Goal: Task Accomplishment & Management: Manage account settings

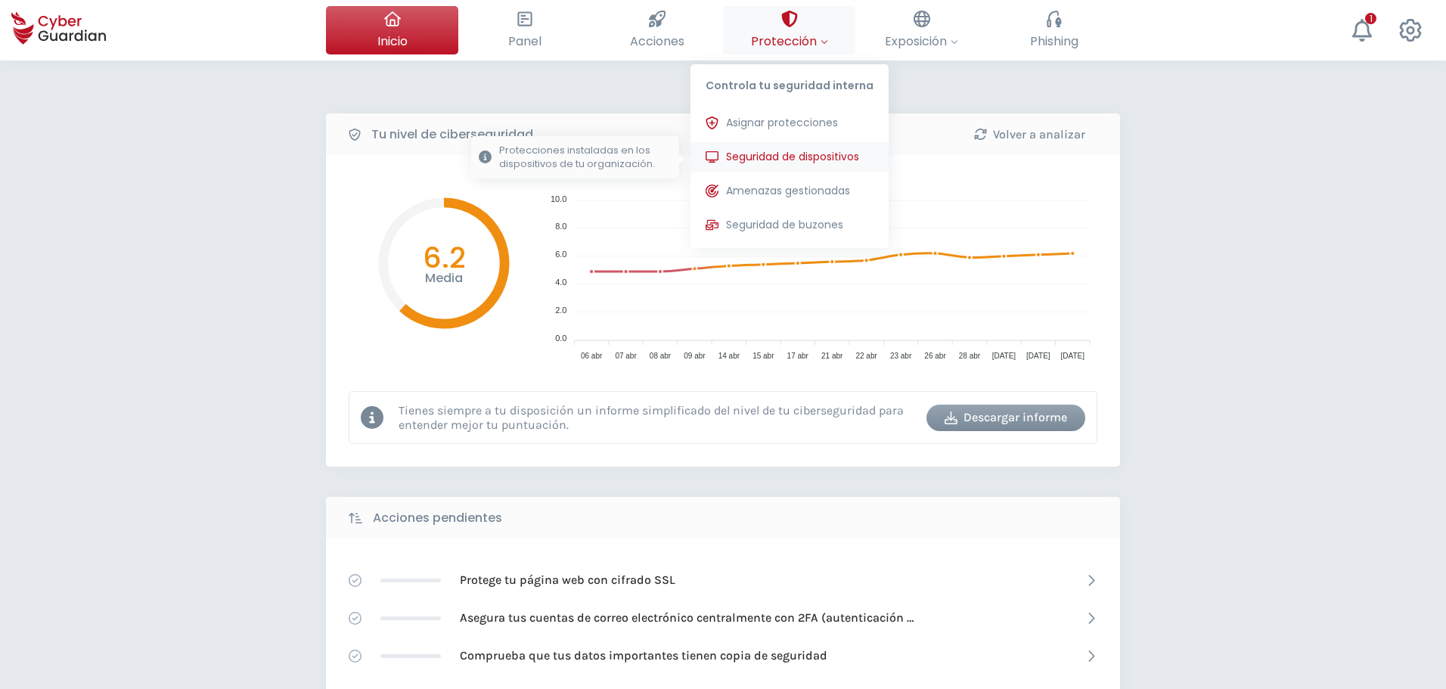
click at [775, 157] on span "Seguridad de dispositivos" at bounding box center [792, 157] width 133 height 16
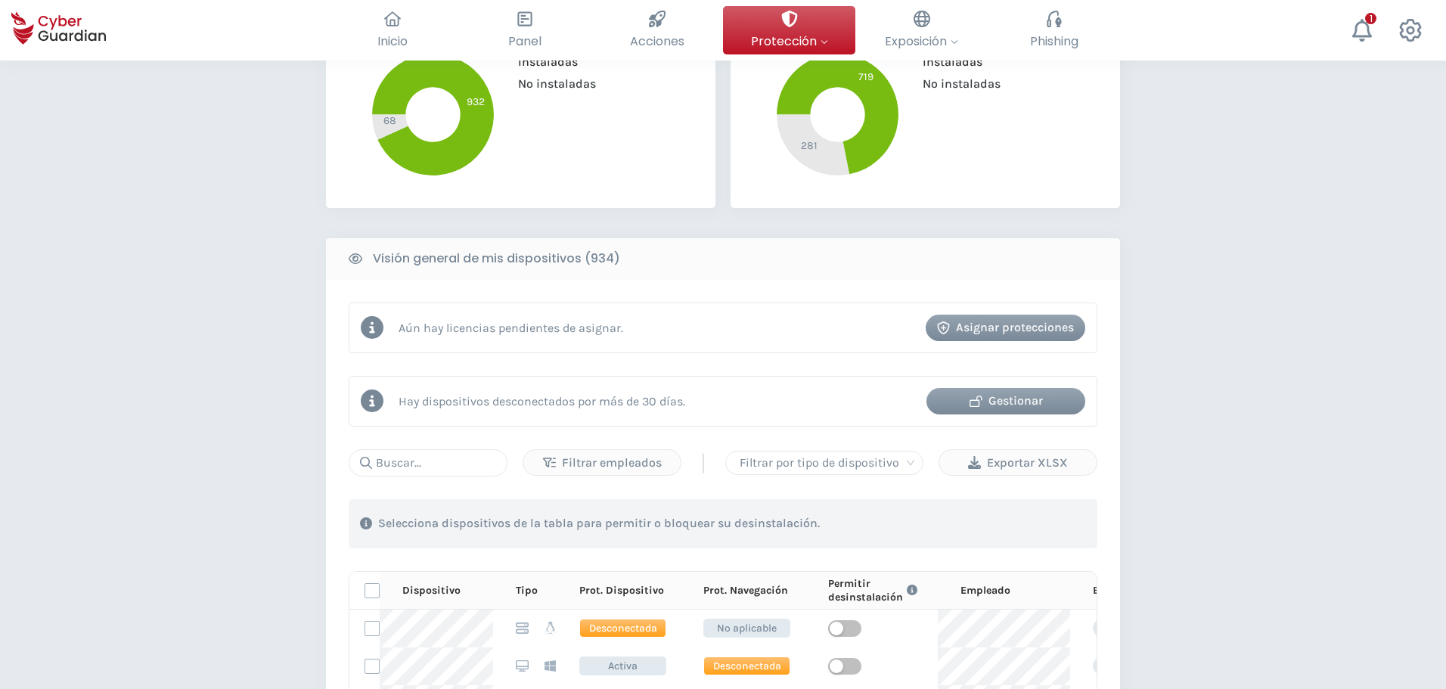
scroll to position [529, 0]
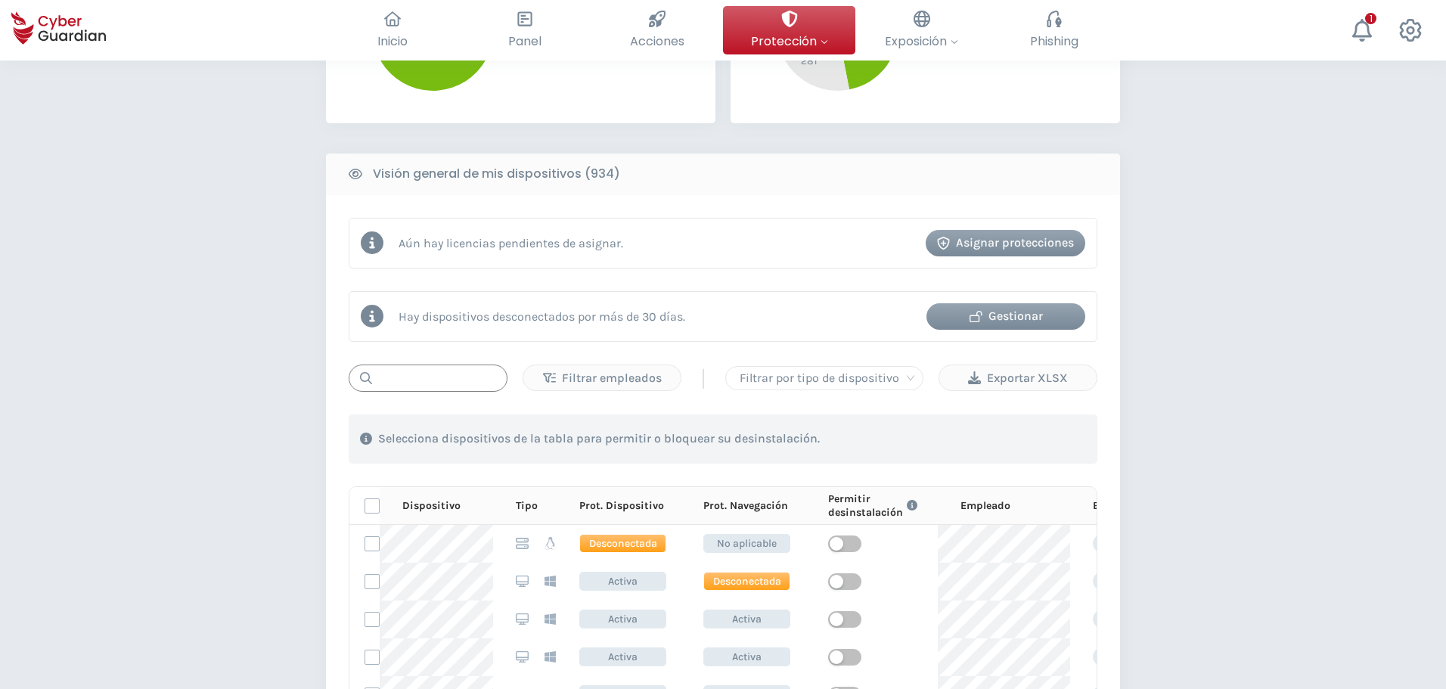
click at [456, 383] on input "text" at bounding box center [428, 377] width 159 height 27
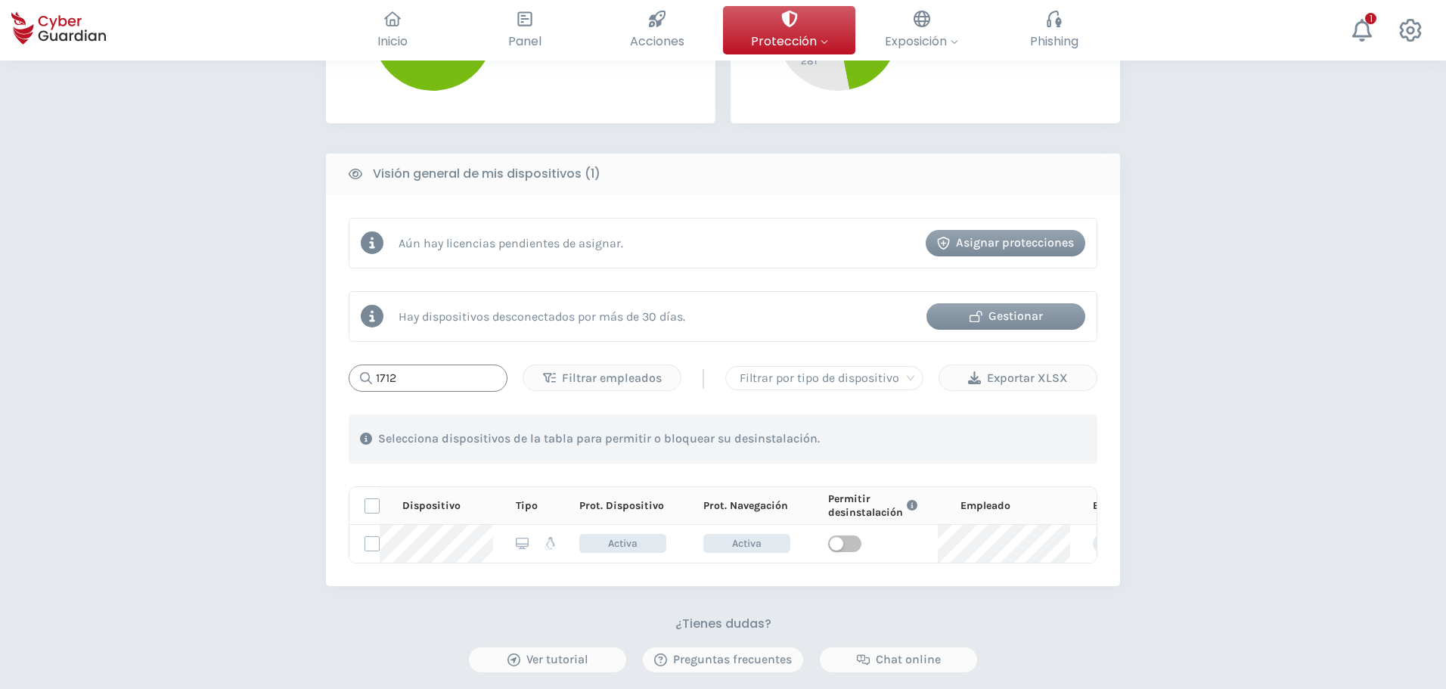
drag, startPoint x: 407, startPoint y: 385, endPoint x: 364, endPoint y: 377, distance: 43.0
click at [364, 377] on div "1712" at bounding box center [428, 377] width 159 height 27
type input "1384"
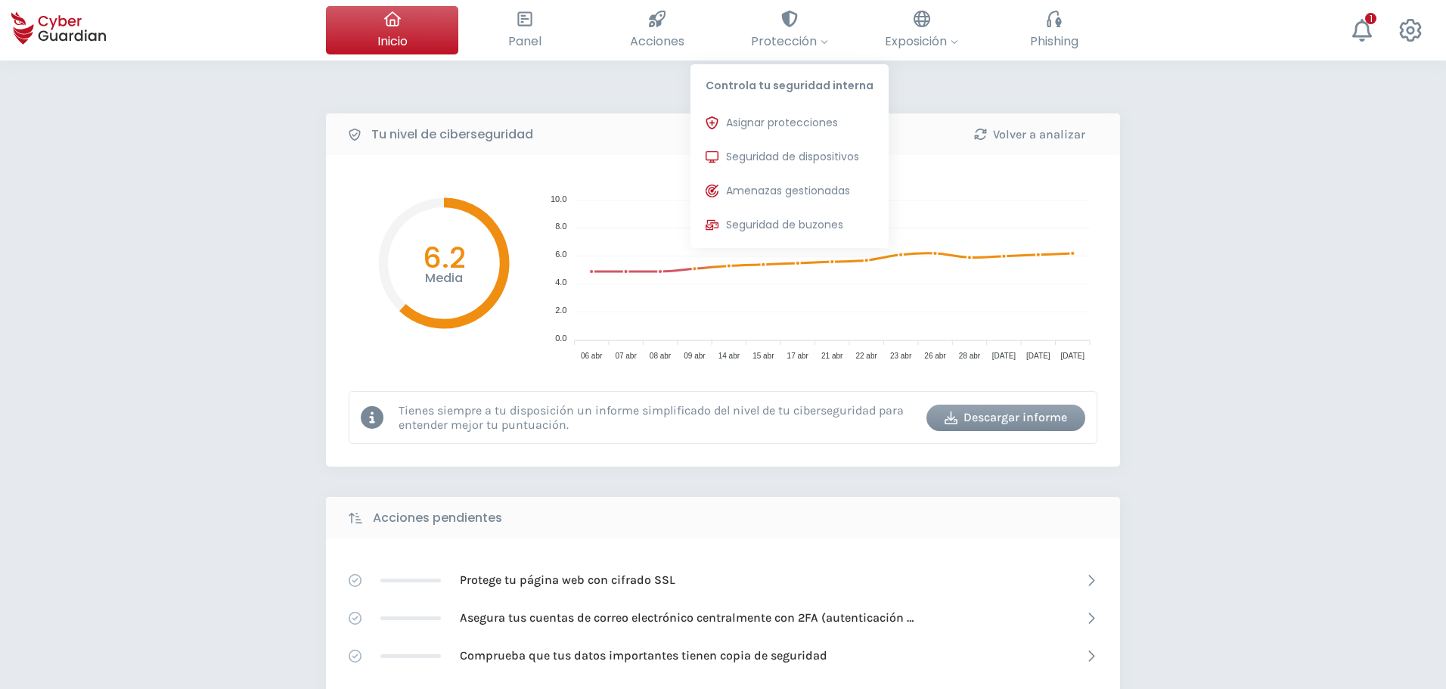
drag, startPoint x: 795, startPoint y: 158, endPoint x: 309, endPoint y: 442, distance: 563.2
click at [795, 157] on span "Seguridad de dispositivos" at bounding box center [792, 157] width 133 height 16
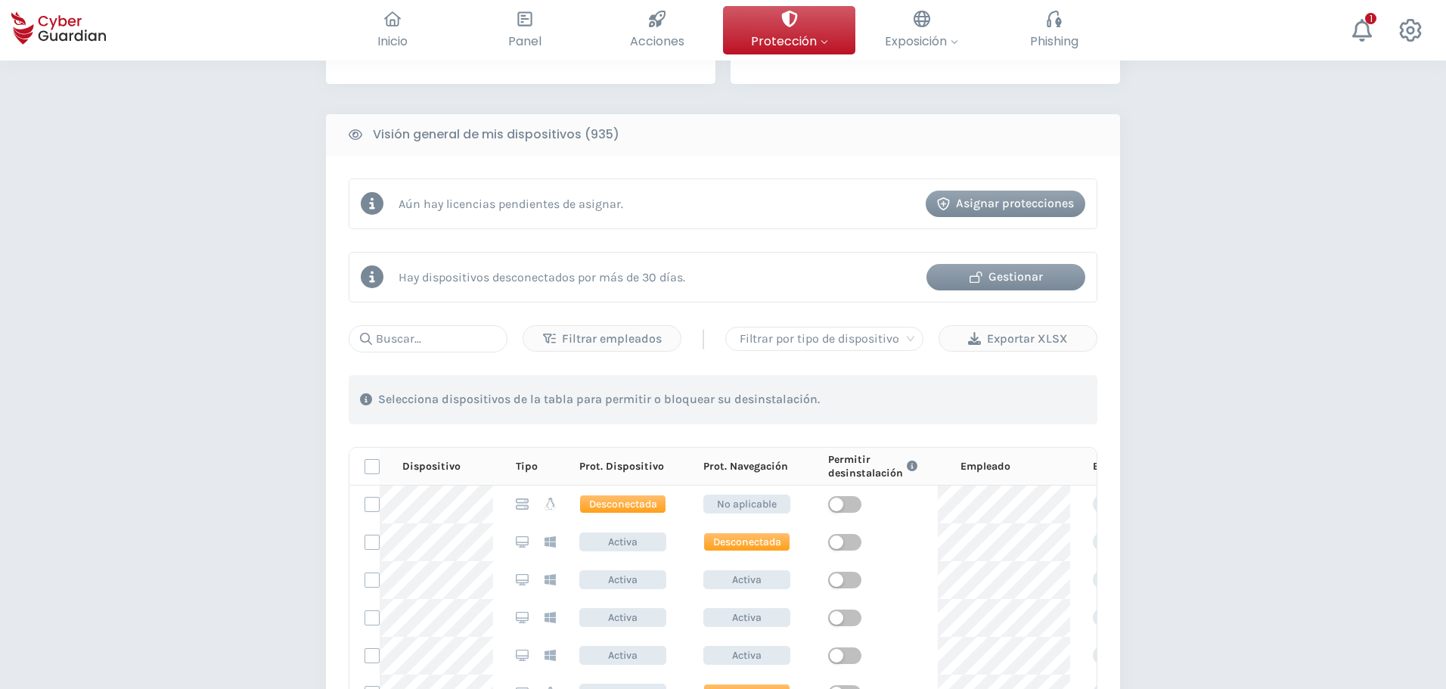
scroll to position [605, 0]
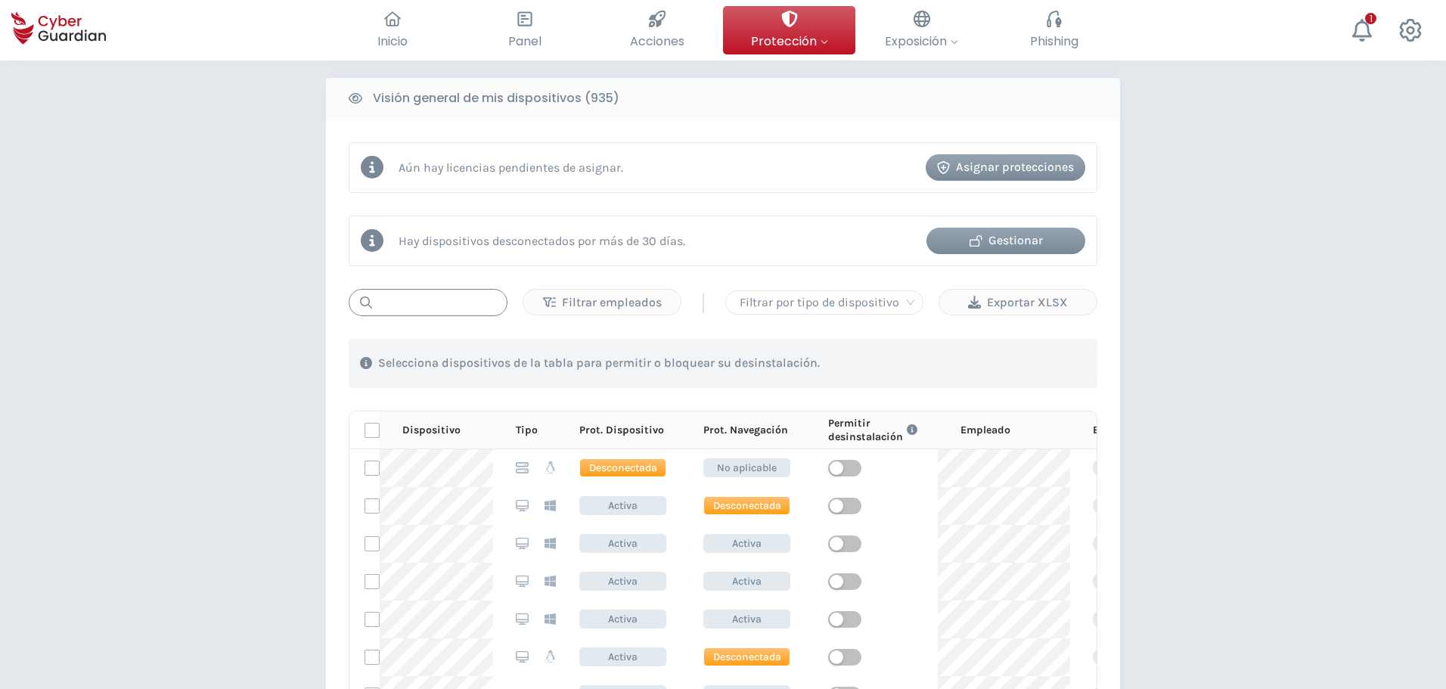
click at [450, 296] on input "text" at bounding box center [428, 302] width 159 height 27
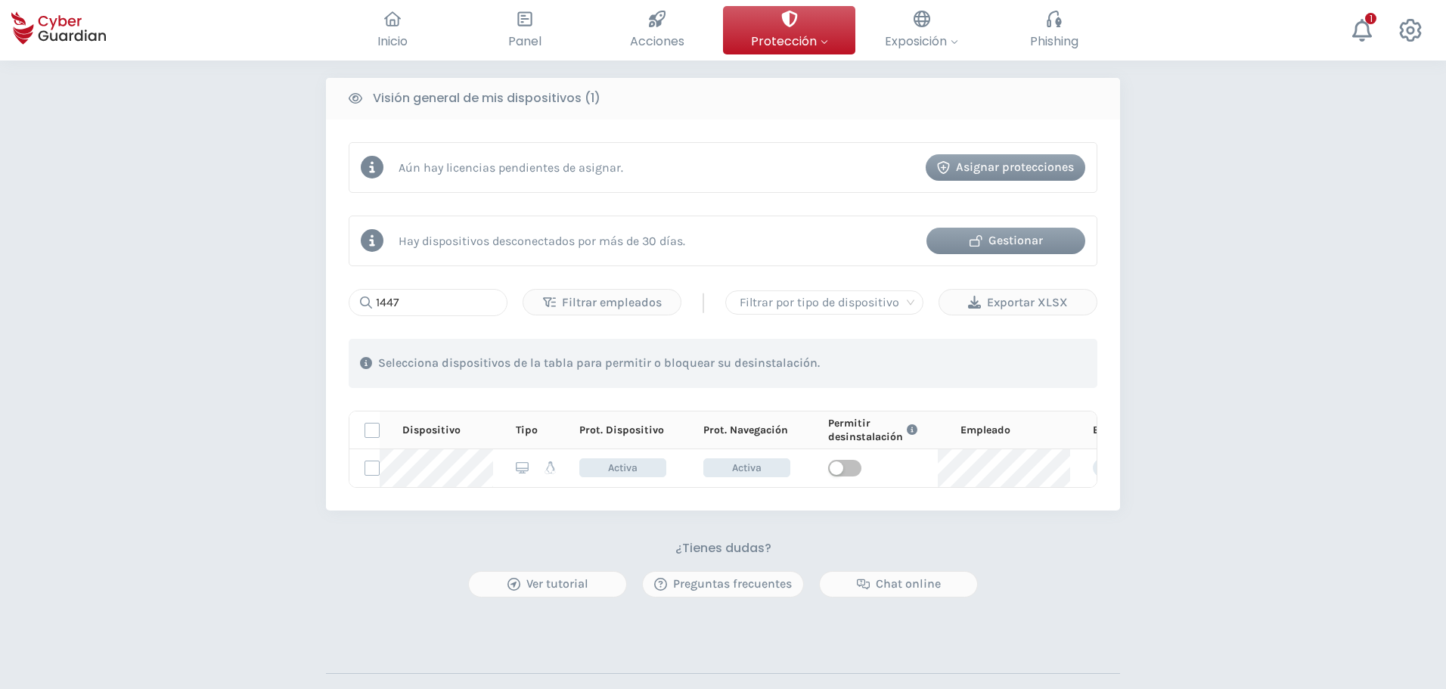
click at [225, 133] on div "PROTECCIÓN > Seguridad de dispositivos ¿Cómo funciona? Añade empleados Instala …" at bounding box center [723, 145] width 1446 height 1378
drag, startPoint x: 422, startPoint y: 308, endPoint x: 346, endPoint y: 308, distance: 76.4
click at [346, 308] on div "Aún hay licencias pendientes de asignar. Asignar protecciones Hay dispositivos …" at bounding box center [723, 314] width 794 height 391
type input "1589"
click at [249, 440] on div "PROTECCIÓN > Seguridad de dispositivos ¿Cómo funciona? Añade empleados Instala …" at bounding box center [723, 145] width 1446 height 1378
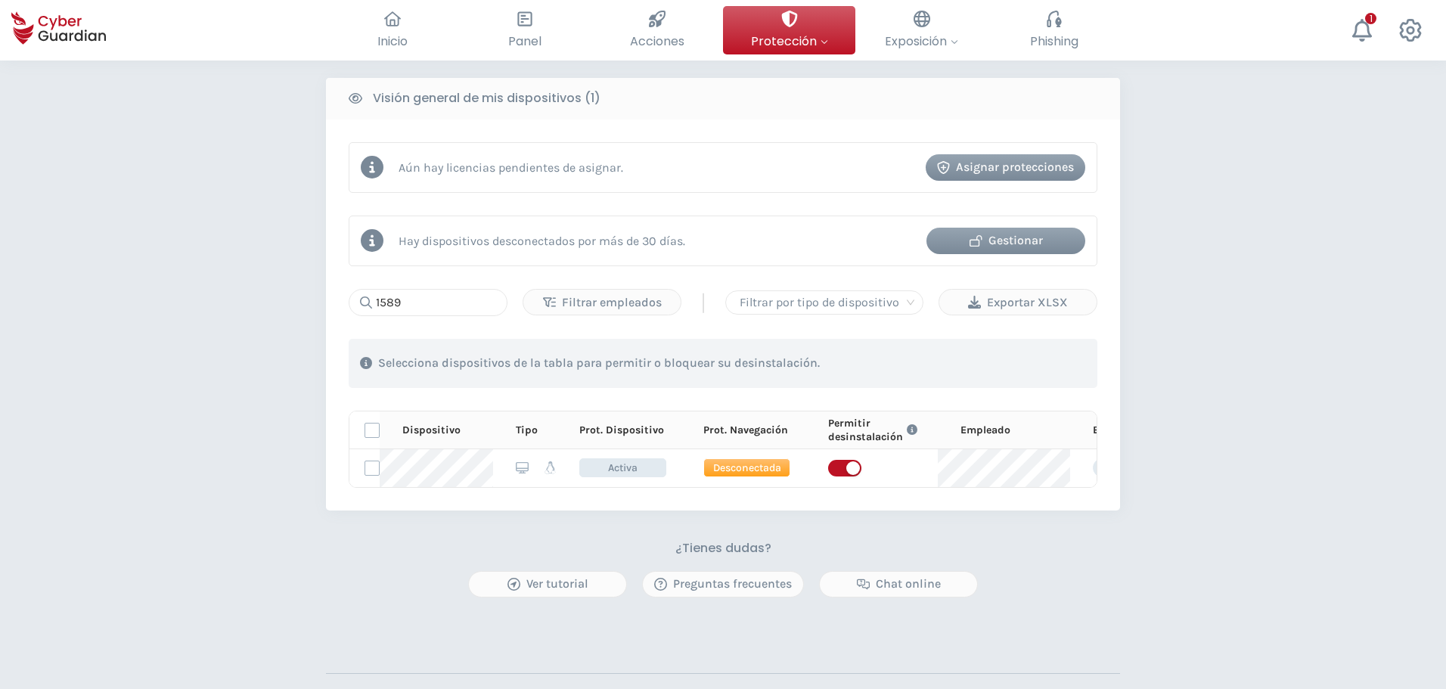
click at [1043, 240] on div "Gestionar" at bounding box center [1006, 240] width 136 height 18
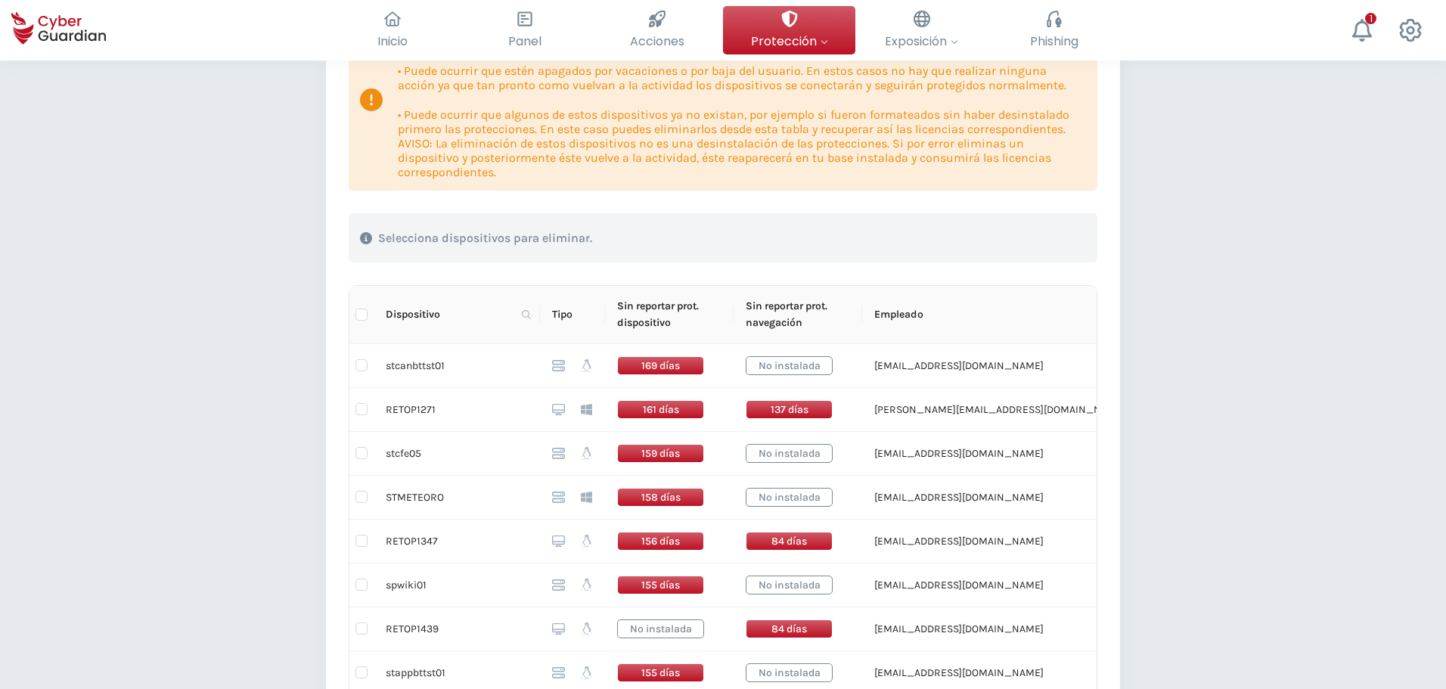
scroll to position [227, 0]
click at [528, 312] on icon at bounding box center [526, 313] width 9 height 9
click at [485, 350] on input "text" at bounding box center [452, 346] width 150 height 24
click at [516, 373] on span "Buscar" at bounding box center [504, 373] width 33 height 17
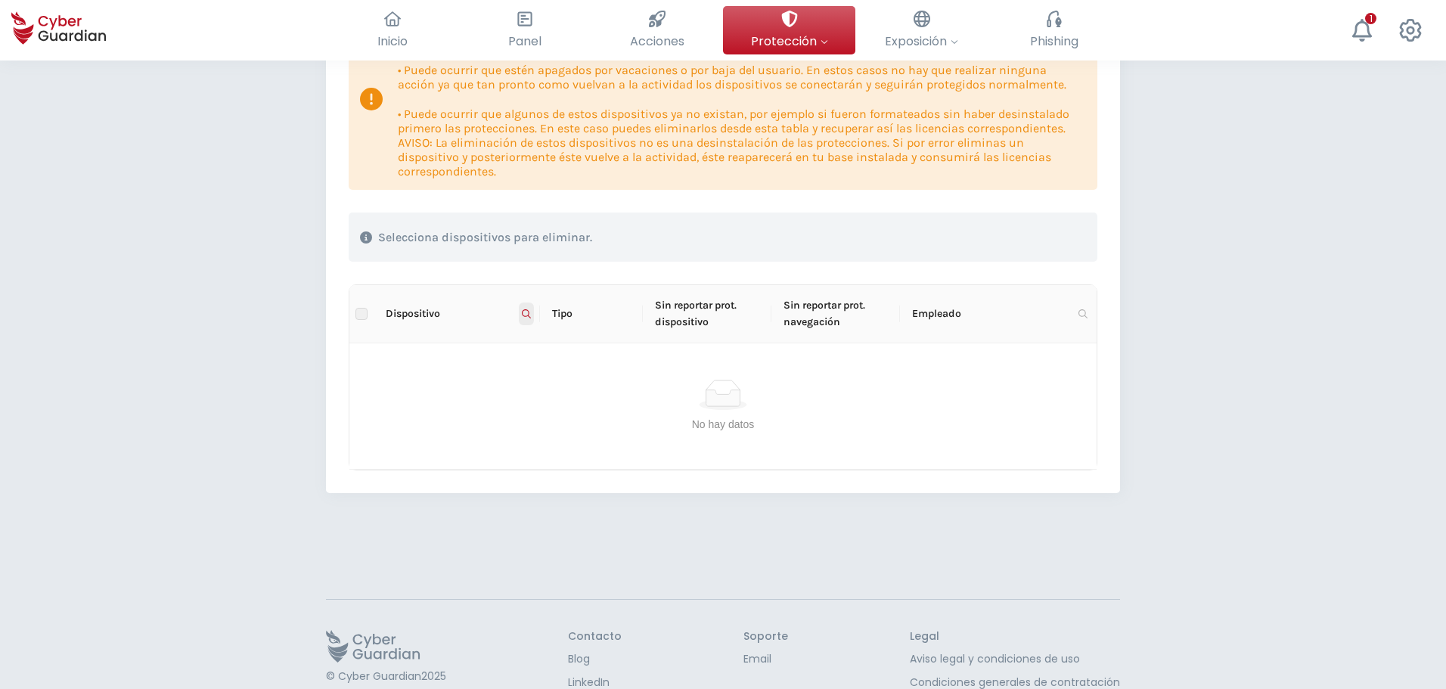
click at [524, 312] on icon at bounding box center [526, 313] width 9 height 9
drag, startPoint x: 429, startPoint y: 341, endPoint x: 296, endPoint y: 329, distance: 132.9
click at [296, 329] on body "Inicio El resumen de tu ciberseguridad Panel Revisa toda tu seguridad de un vis…" at bounding box center [723, 117] width 1446 height 689
click at [495, 370] on span "Buscar" at bounding box center [504, 373] width 33 height 17
click at [531, 314] on span at bounding box center [526, 313] width 15 height 23
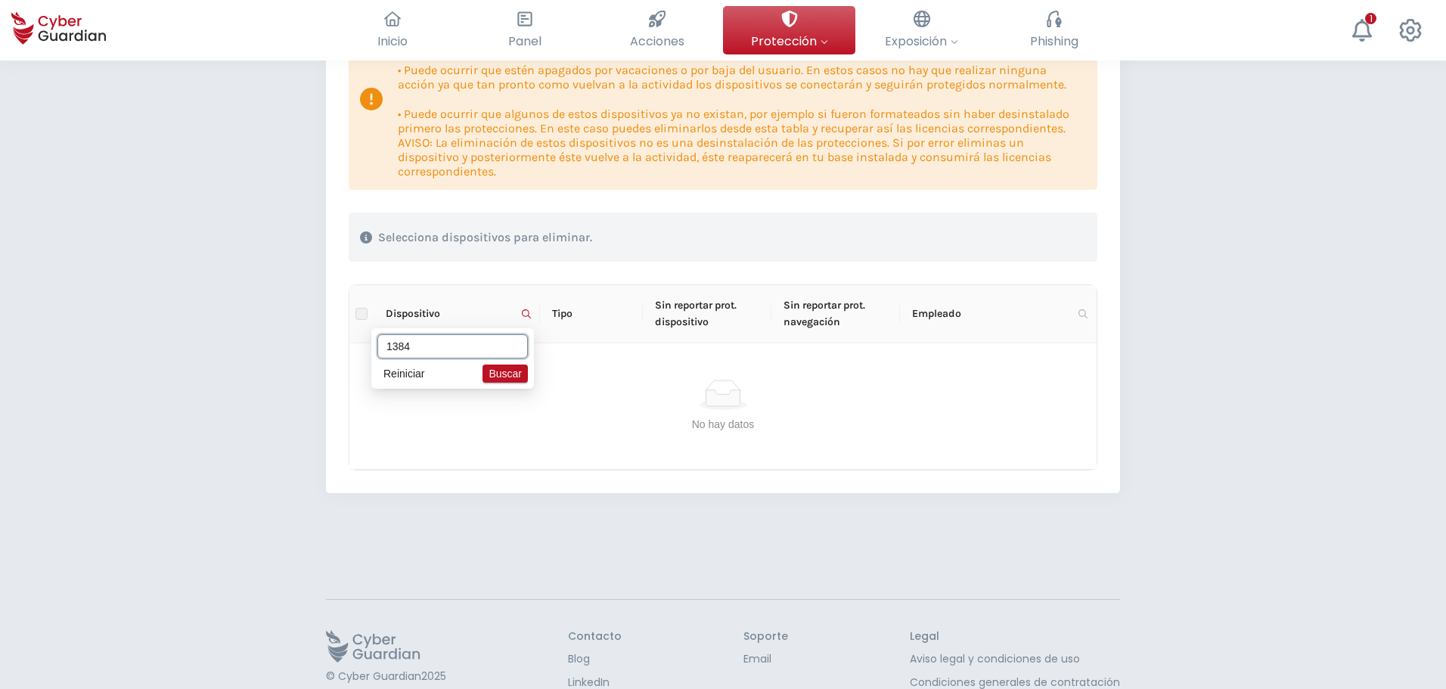
drag, startPoint x: 399, startPoint y: 350, endPoint x: 479, endPoint y: 349, distance: 80.1
click at [400, 351] on input "1384" at bounding box center [452, 346] width 150 height 24
type input "retop1384"
click at [501, 377] on span "Buscar" at bounding box center [504, 373] width 33 height 17
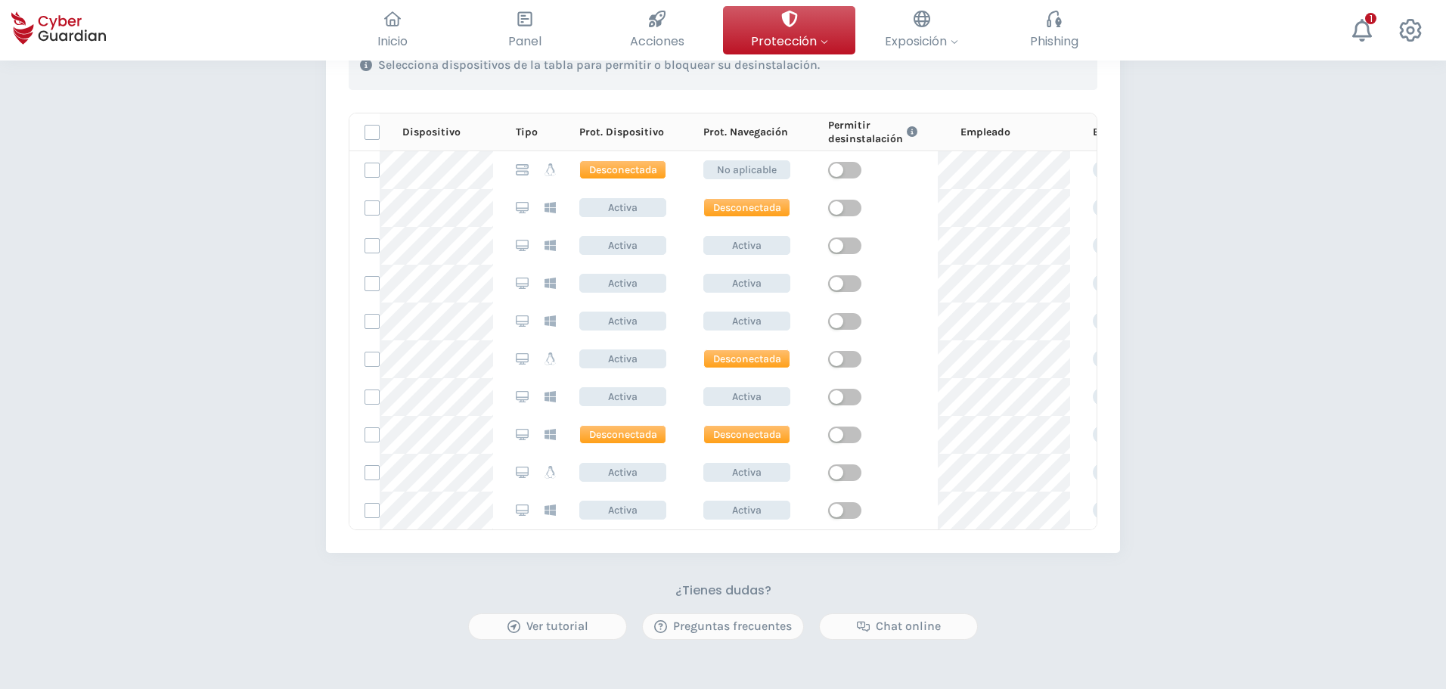
scroll to position [600, 0]
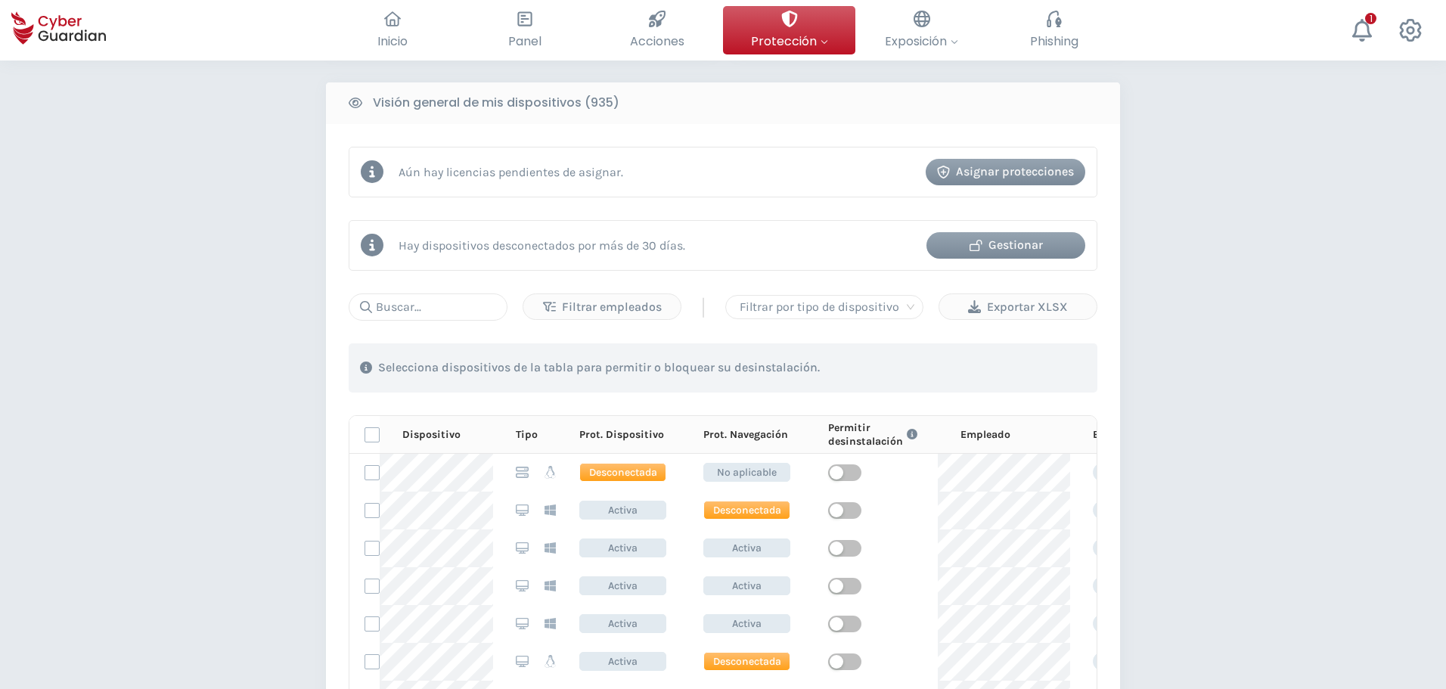
click at [991, 171] on div "Asignar protecciones" at bounding box center [1005, 172] width 137 height 18
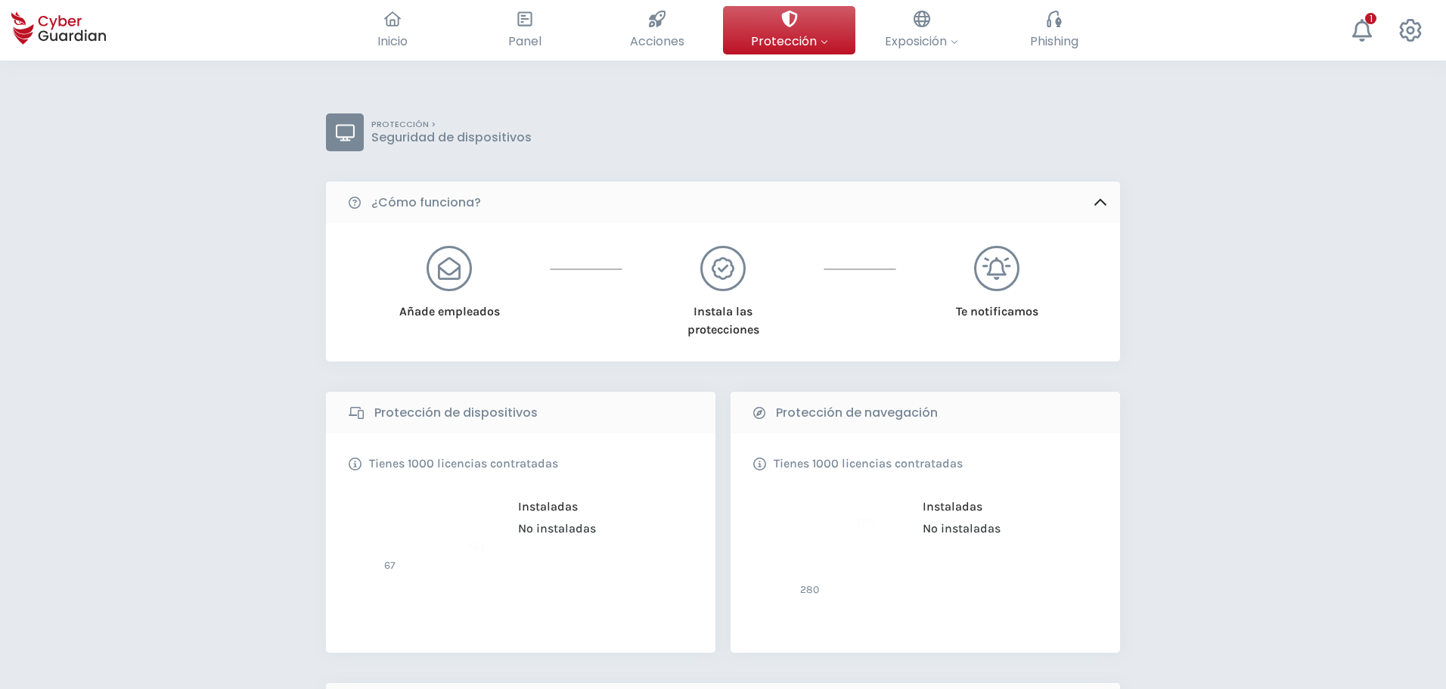
scroll to position [600, 0]
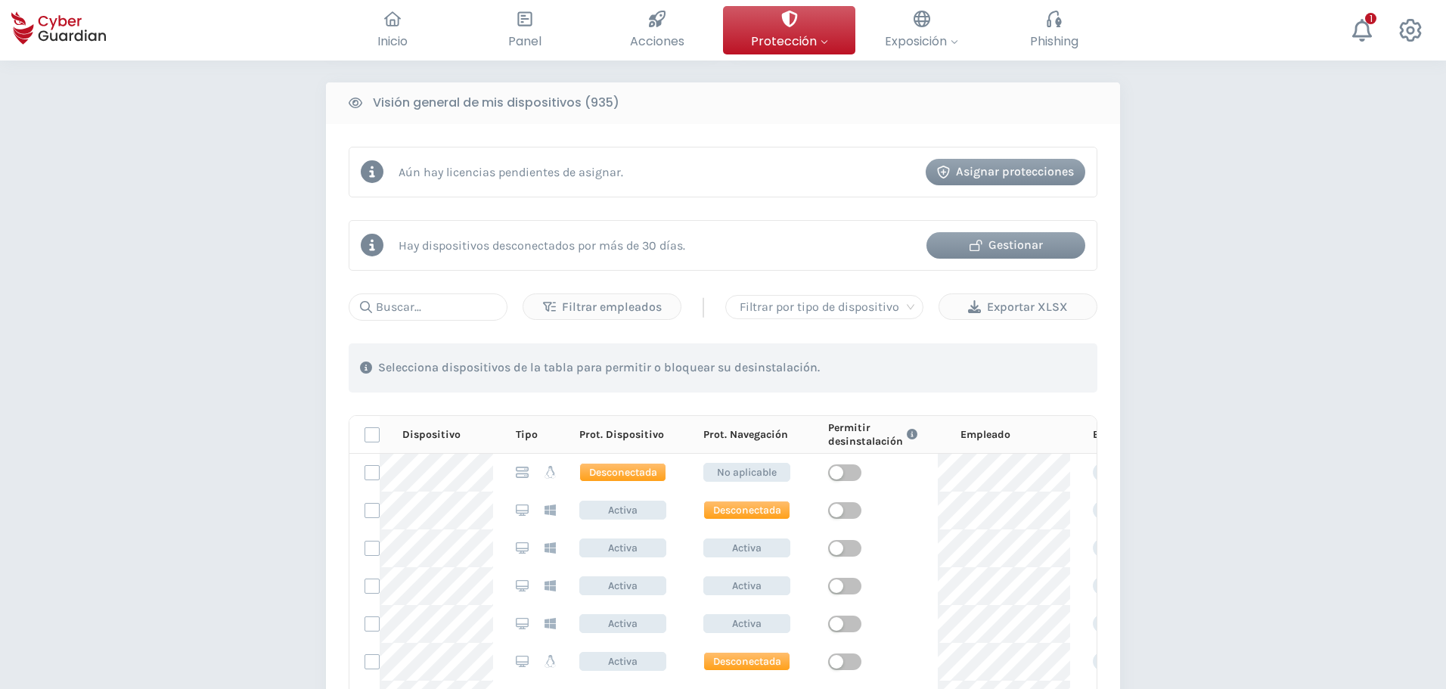
click at [1012, 245] on div "Gestionar" at bounding box center [1006, 245] width 136 height 18
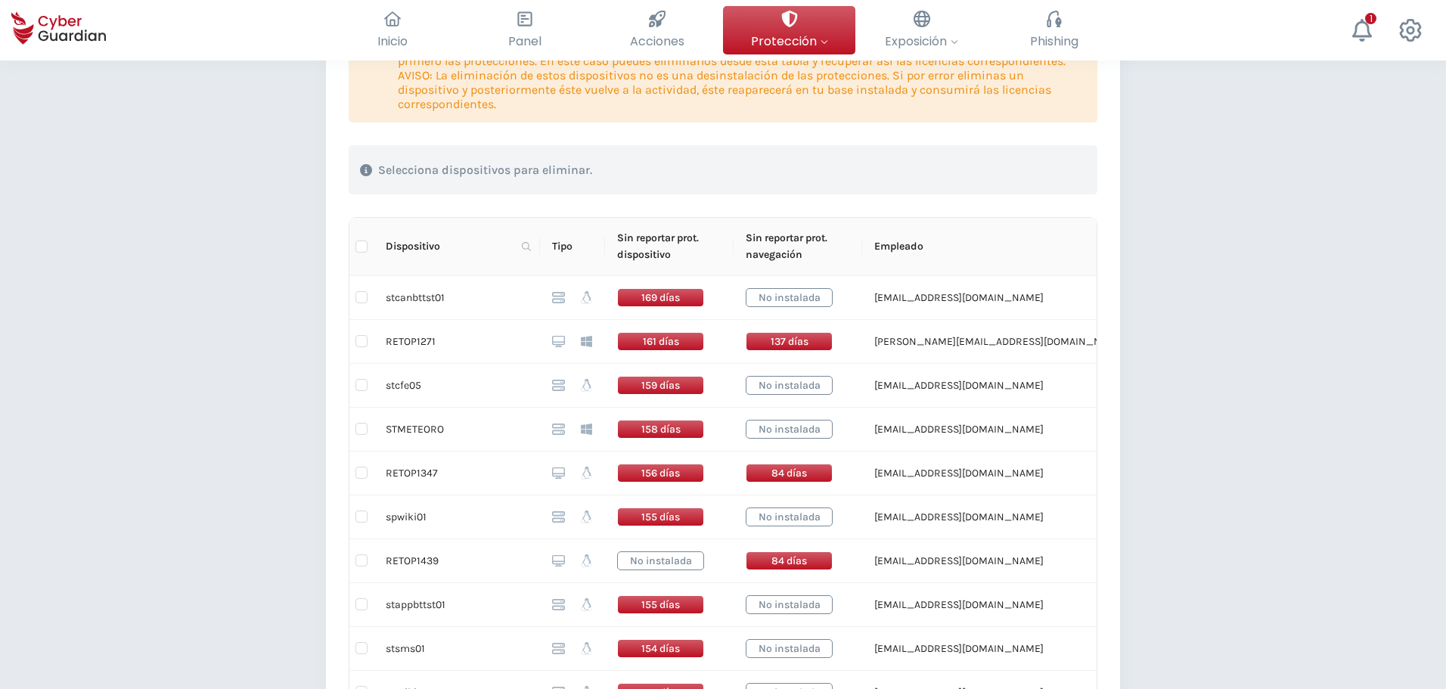
scroll to position [298, 0]
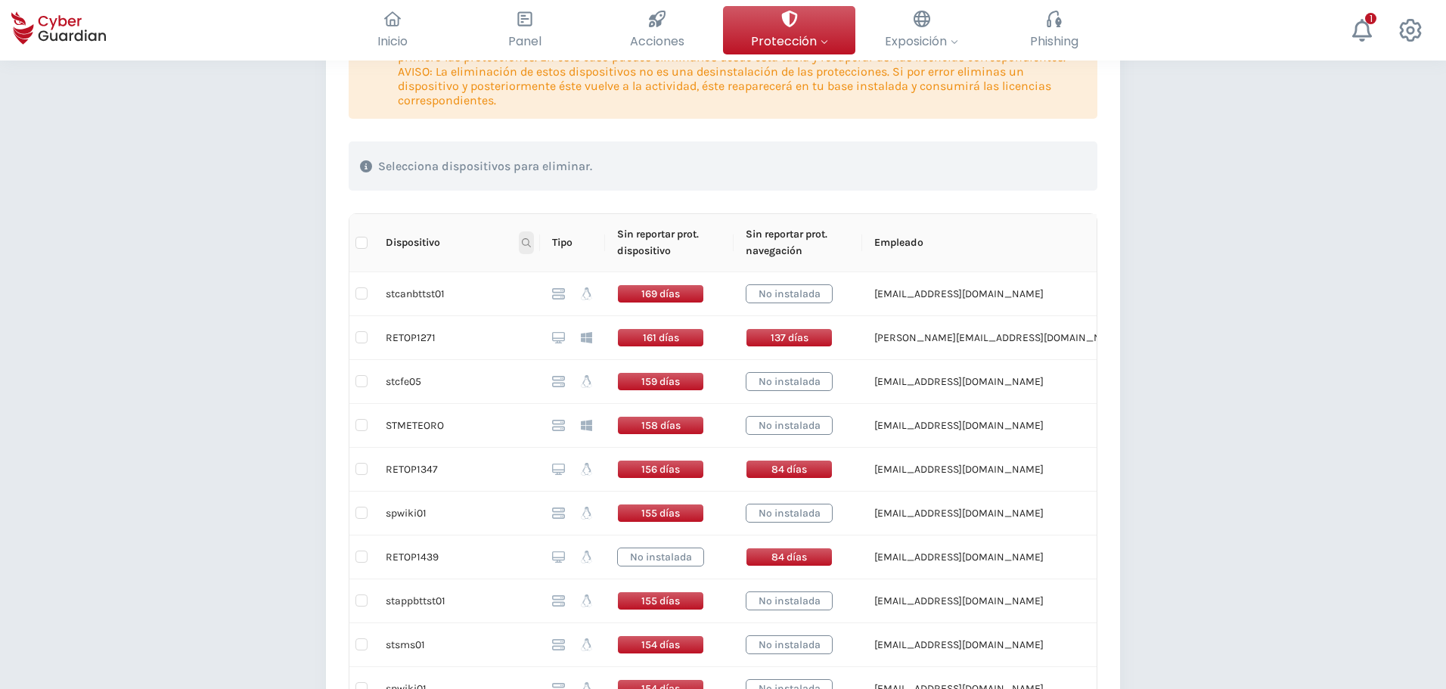
click at [526, 240] on icon at bounding box center [526, 242] width 9 height 9
click at [478, 268] on input "text" at bounding box center [452, 275] width 150 height 24
type input "1271"
click at [513, 302] on span "Buscar" at bounding box center [504, 302] width 33 height 17
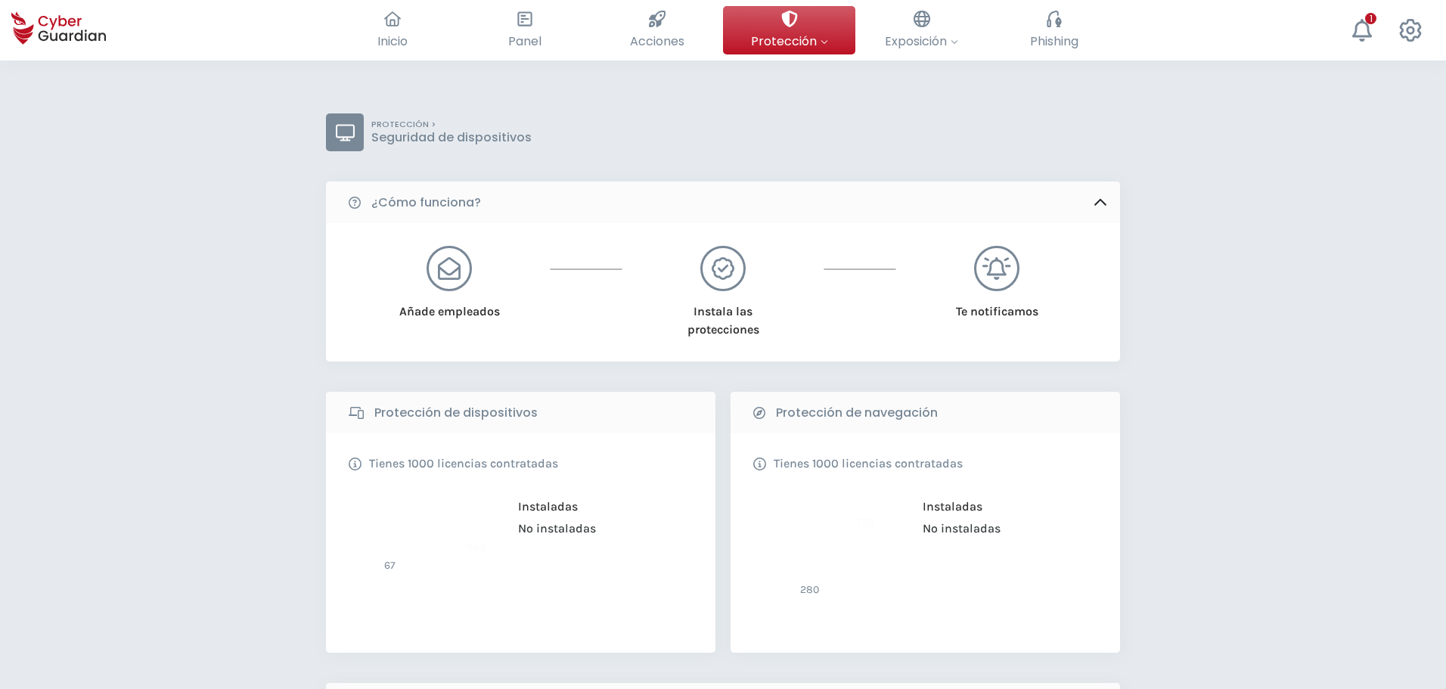
scroll to position [600, 0]
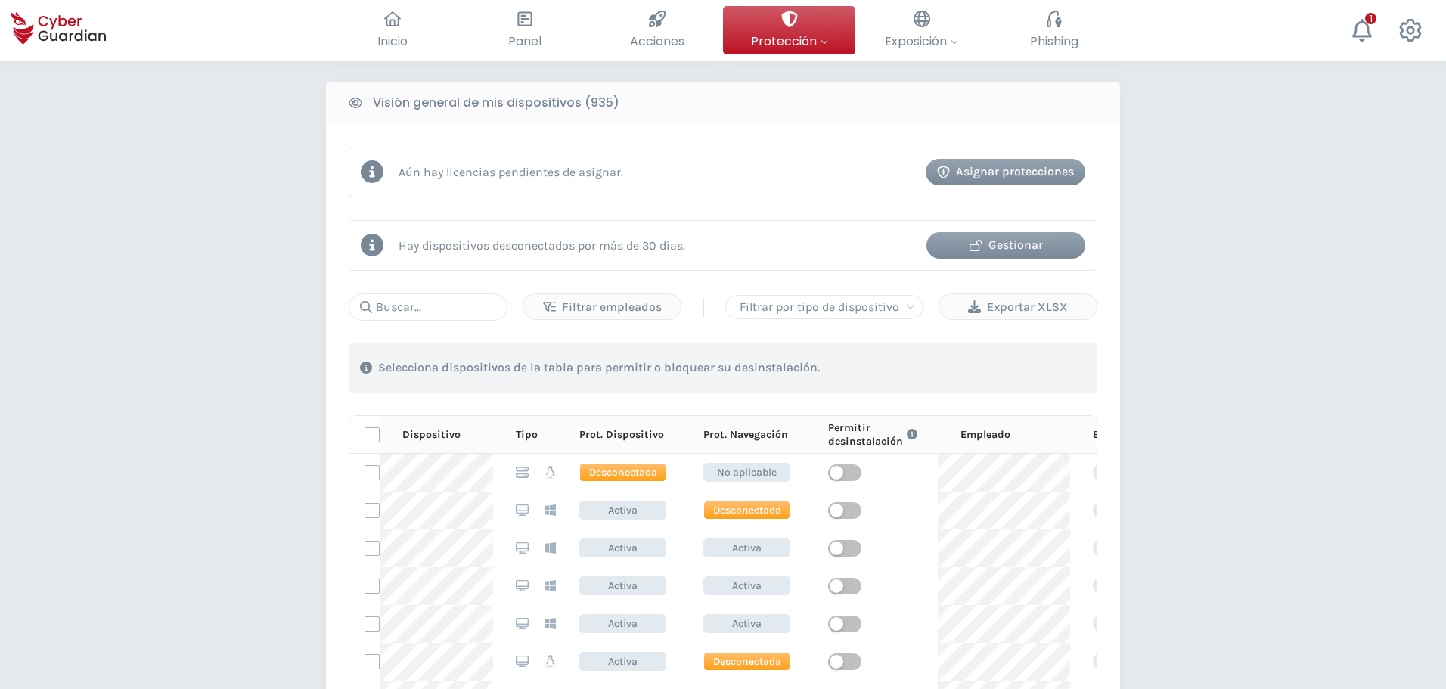
click at [1042, 245] on div "Gestionar" at bounding box center [1006, 245] width 136 height 18
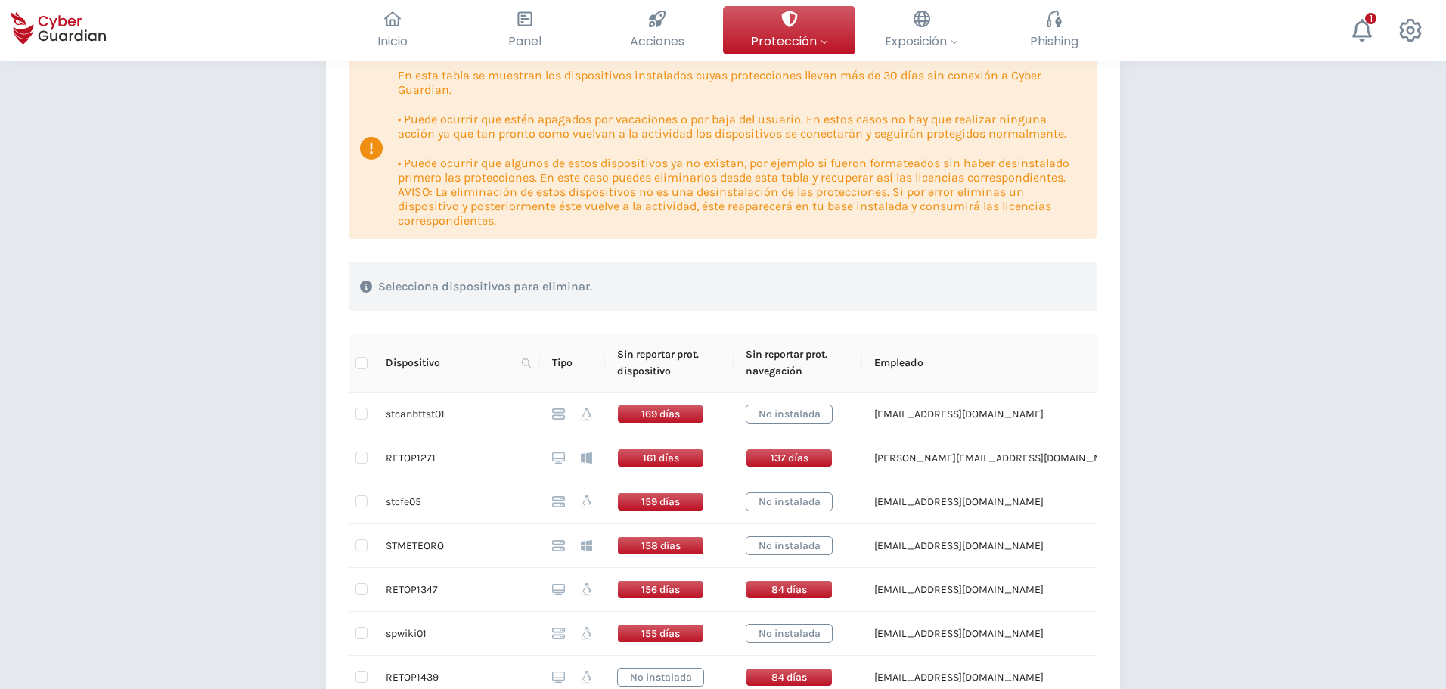
scroll to position [227, 0]
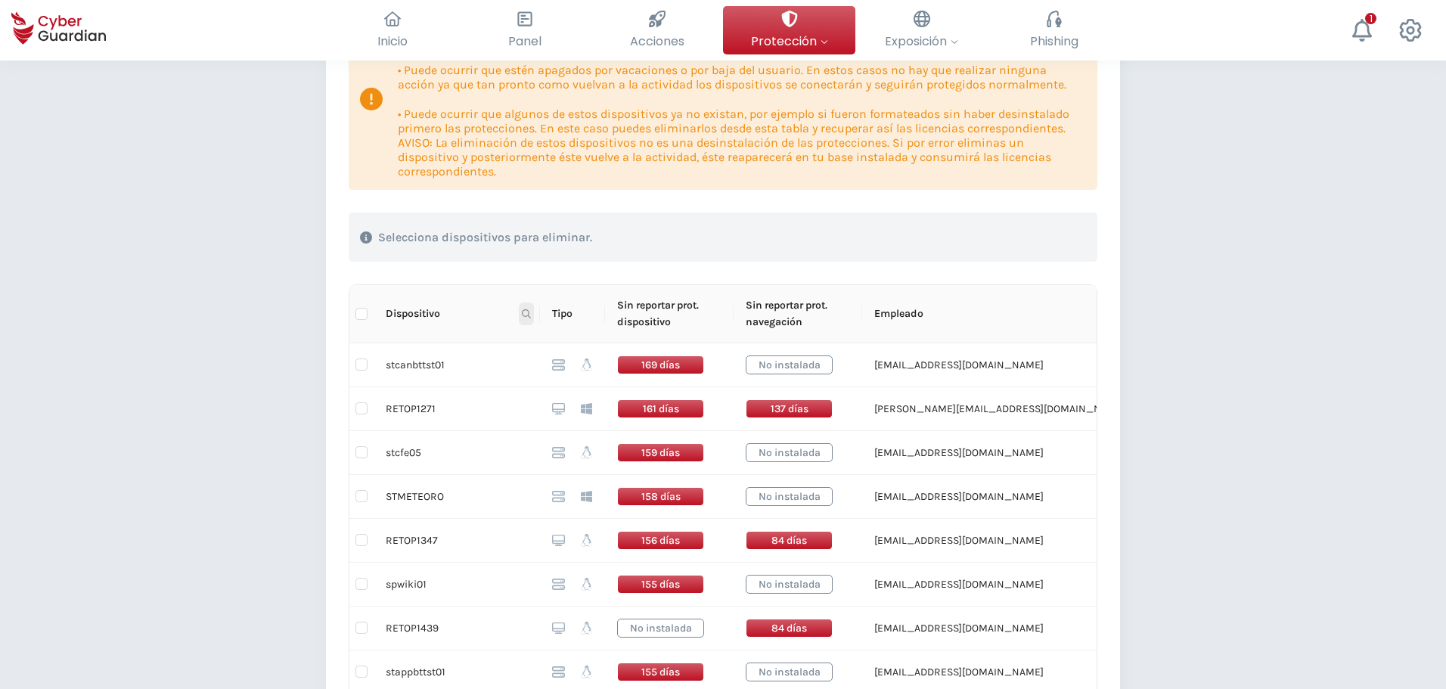
click at [525, 310] on icon at bounding box center [526, 313] width 9 height 9
click at [505, 344] on input "text" at bounding box center [452, 346] width 150 height 24
click at [517, 378] on span "Buscar" at bounding box center [504, 373] width 33 height 17
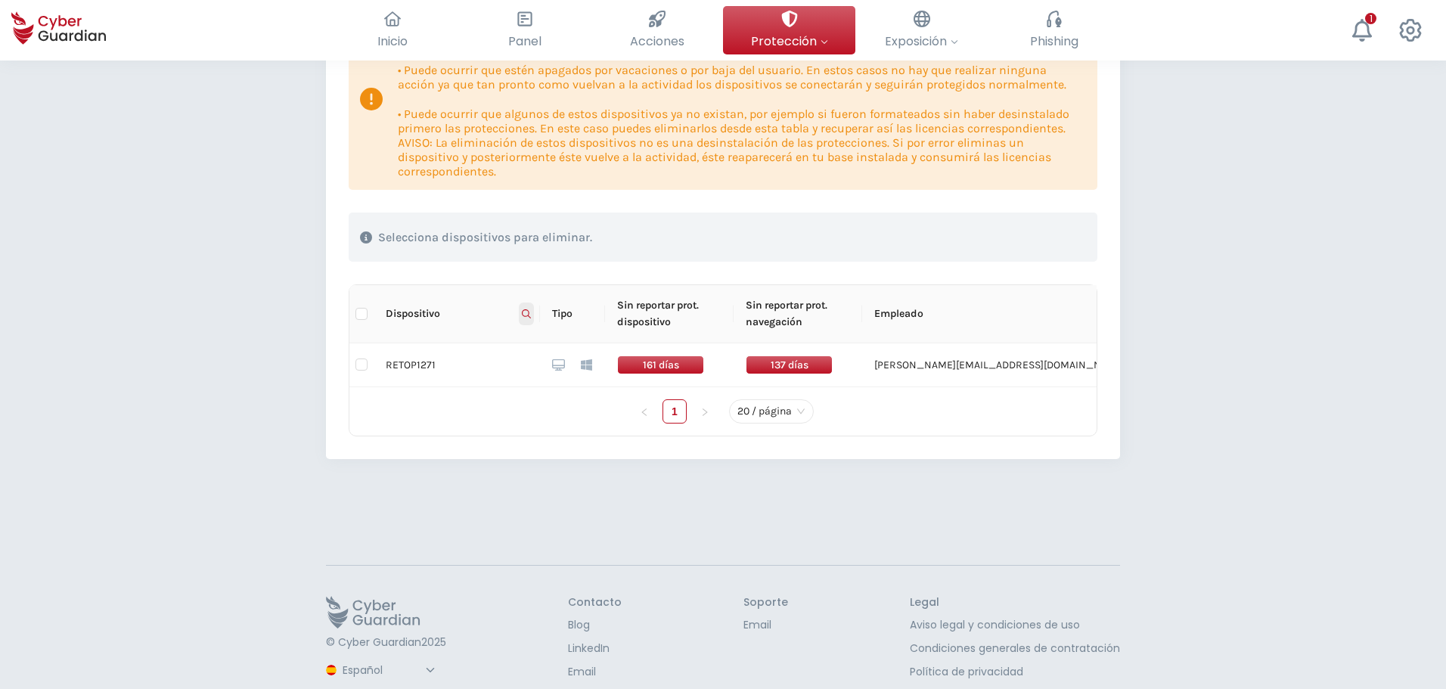
click at [526, 316] on icon at bounding box center [526, 313] width 9 height 9
drag, startPoint x: 477, startPoint y: 344, endPoint x: 188, endPoint y: 352, distance: 289.7
click at [188, 352] on body "Inicio El resumen de tu ciberseguridad Panel Revisa toda tu seguridad de un vis…" at bounding box center [723, 117] width 1446 height 689
click at [519, 369] on span "Buscar" at bounding box center [504, 373] width 33 height 17
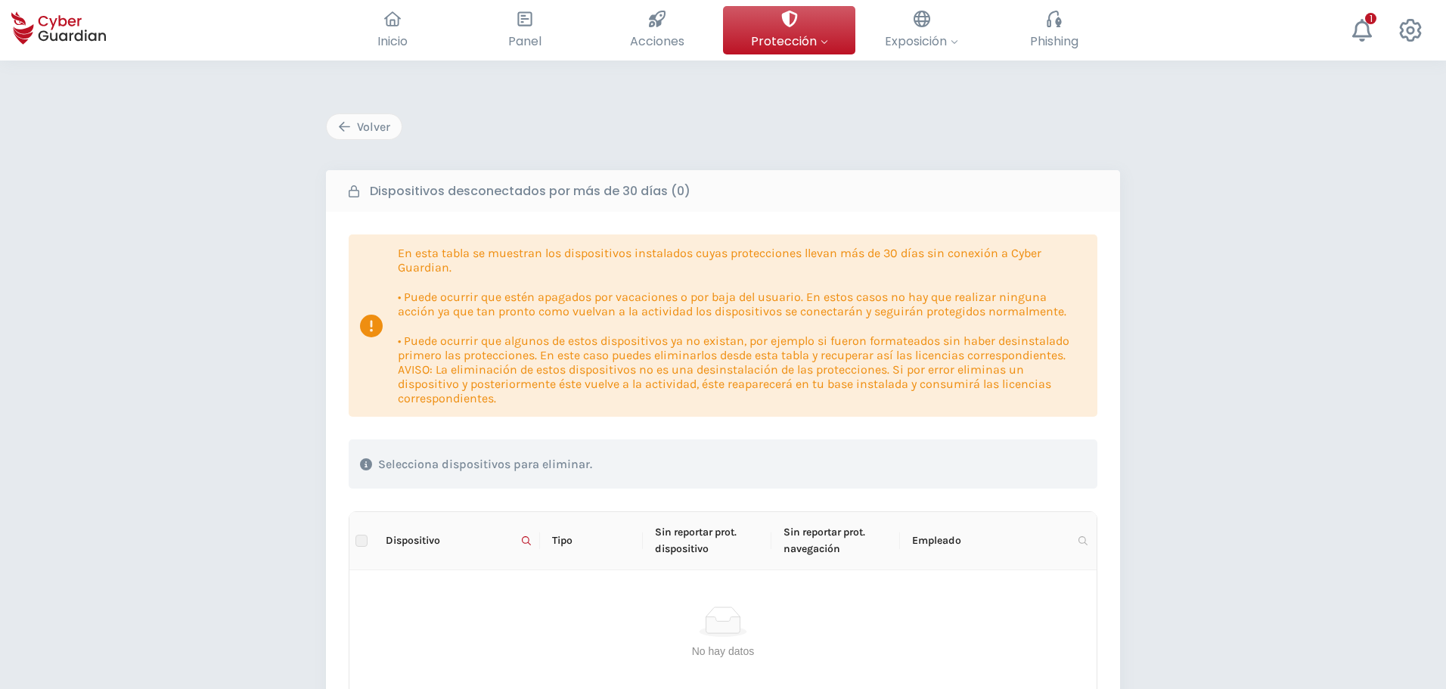
click at [289, 363] on div "Volver Dispositivos desconectados por más de 30 días (0) En esta tabla se muest…" at bounding box center [723, 523] width 1446 height 926
click at [522, 529] on span at bounding box center [526, 540] width 15 height 23
drag, startPoint x: 442, startPoint y: 574, endPoint x: 451, endPoint y: 575, distance: 9.1
click at [451, 575] on input "RETOP1589" at bounding box center [452, 573] width 150 height 24
type input "RETOP1553"
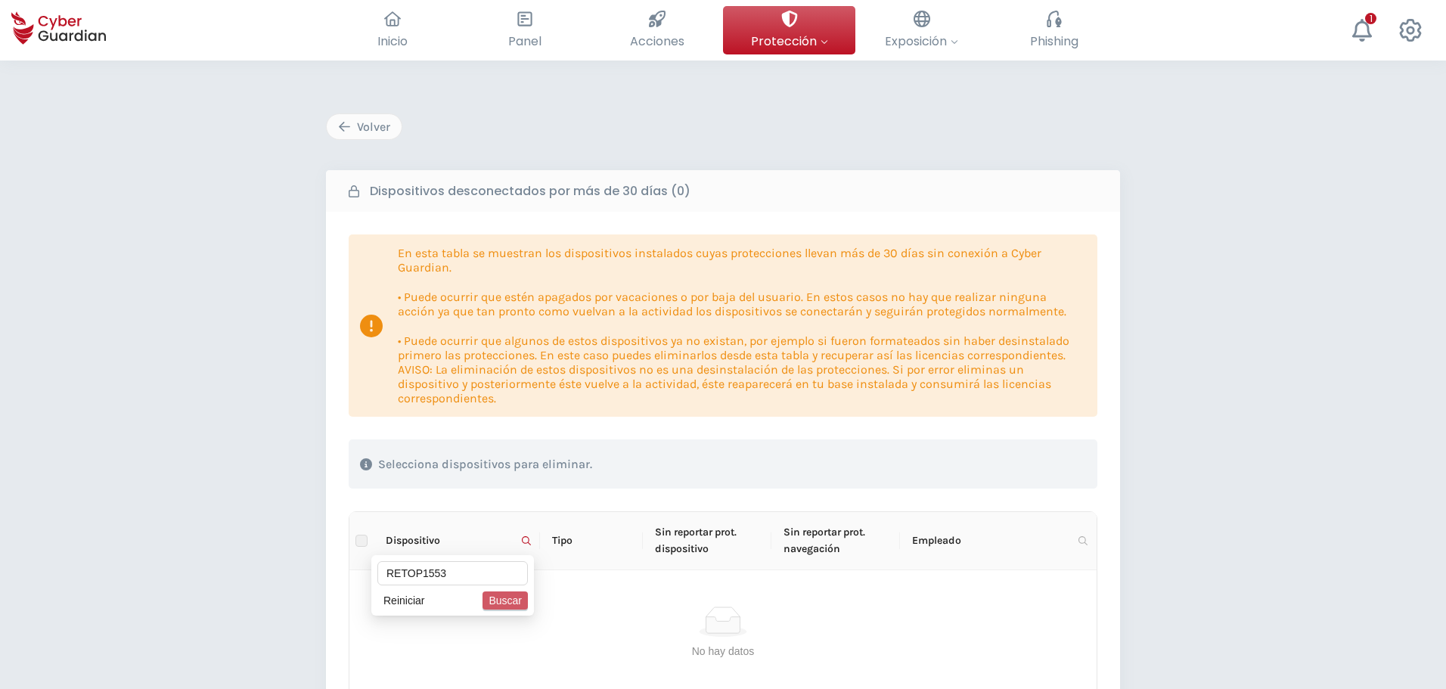
click at [507, 606] on span "Buscar" at bounding box center [504, 600] width 33 height 17
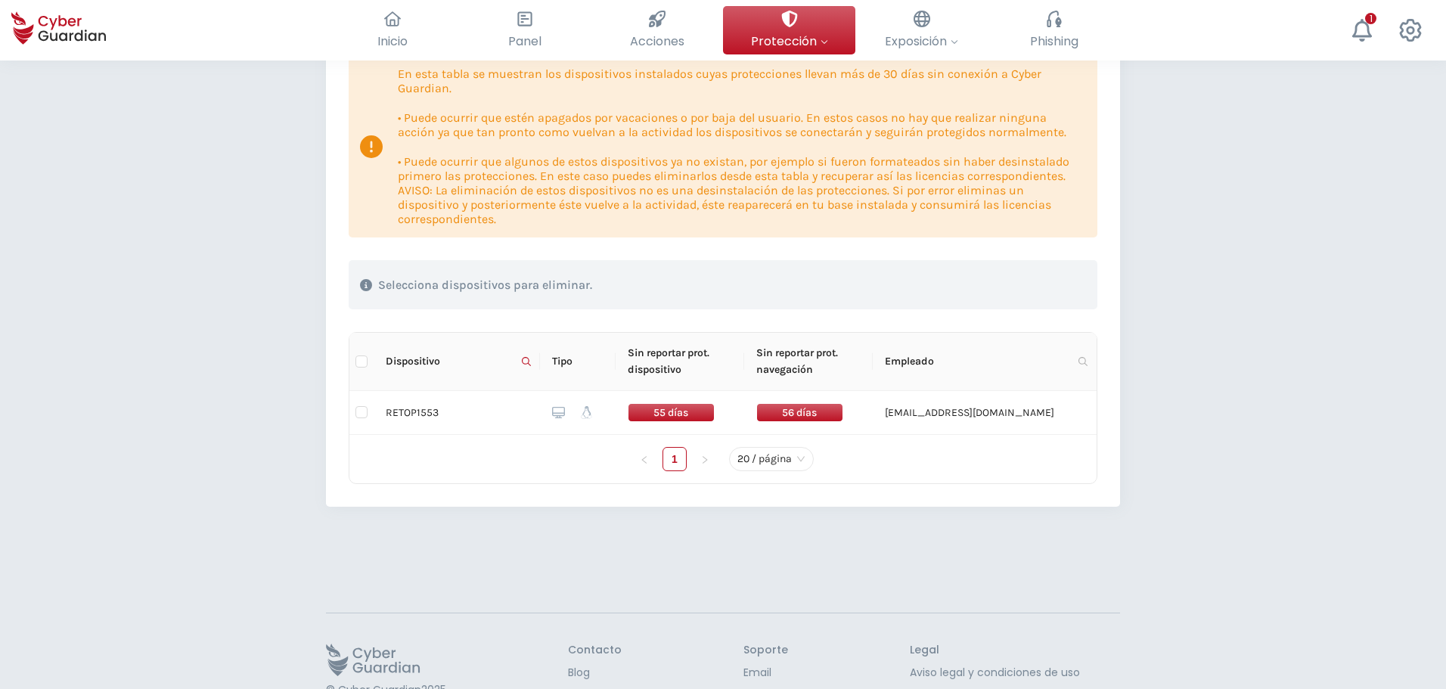
scroll to position [227, 0]
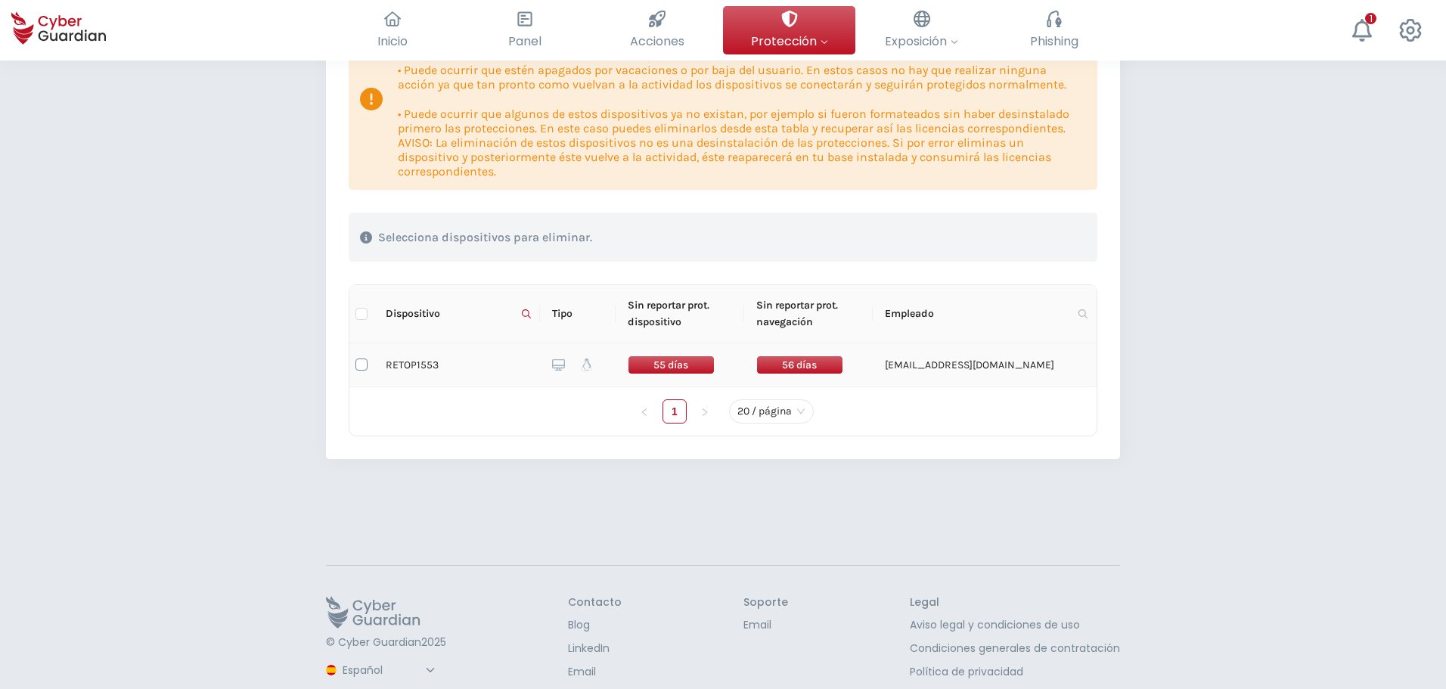
click at [367, 361] on input "checkbox" at bounding box center [361, 364] width 12 height 12
checkbox input "true"
click at [992, 241] on div "Eliminar dispositivos" at bounding box center [1004, 237] width 139 height 18
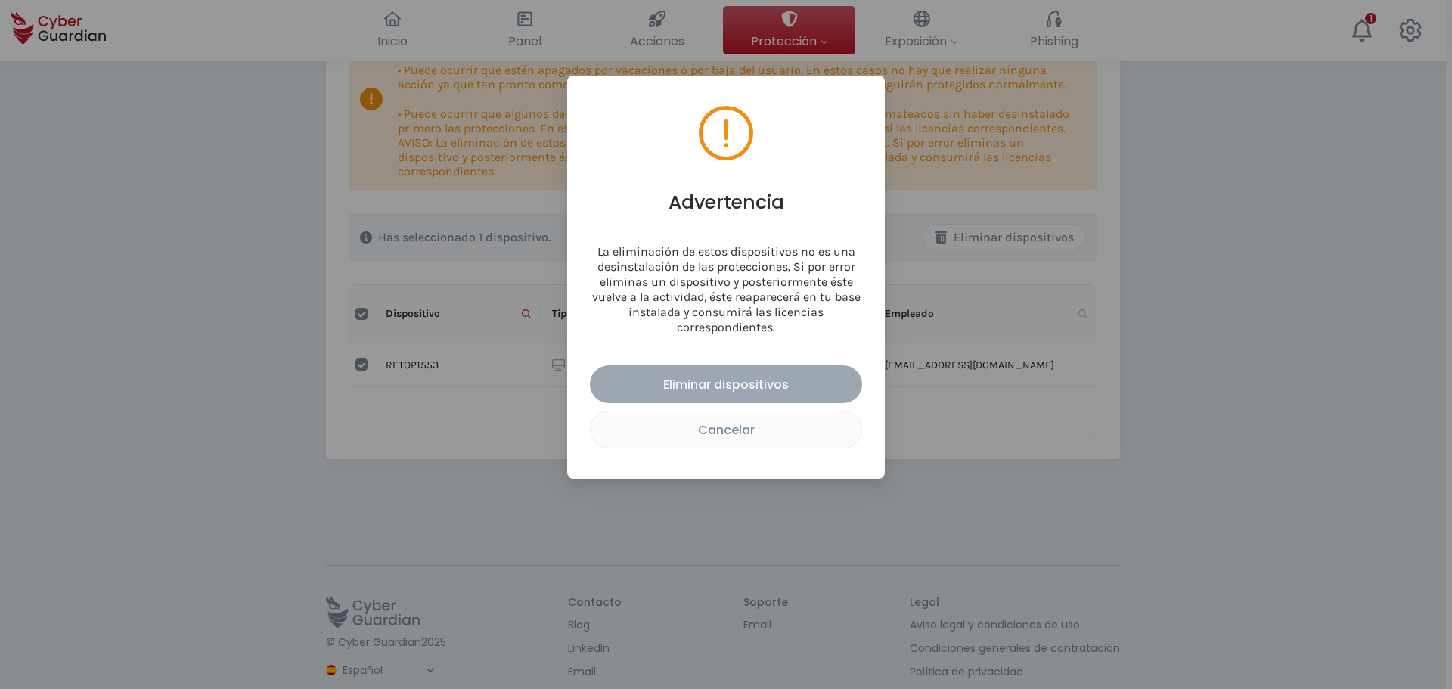
click at [766, 398] on button "Eliminar dispositivos" at bounding box center [726, 384] width 272 height 38
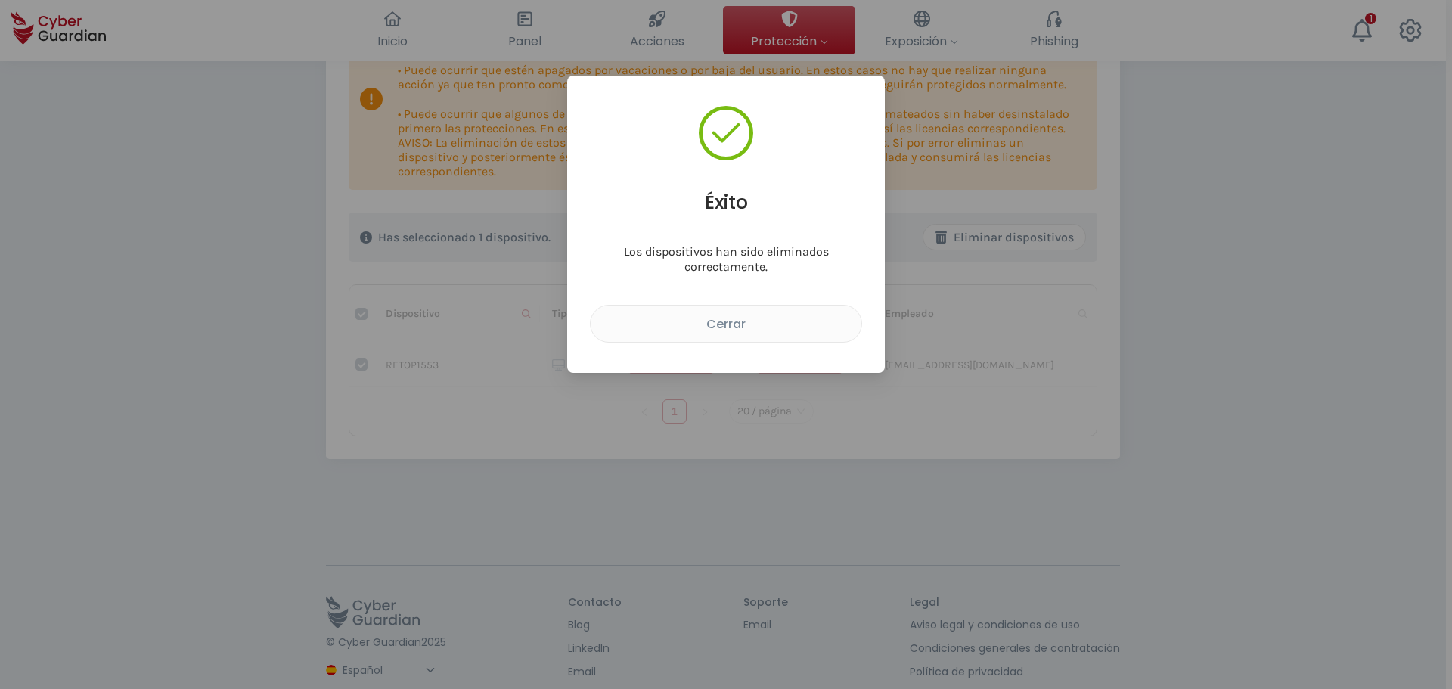
checkbox input "false"
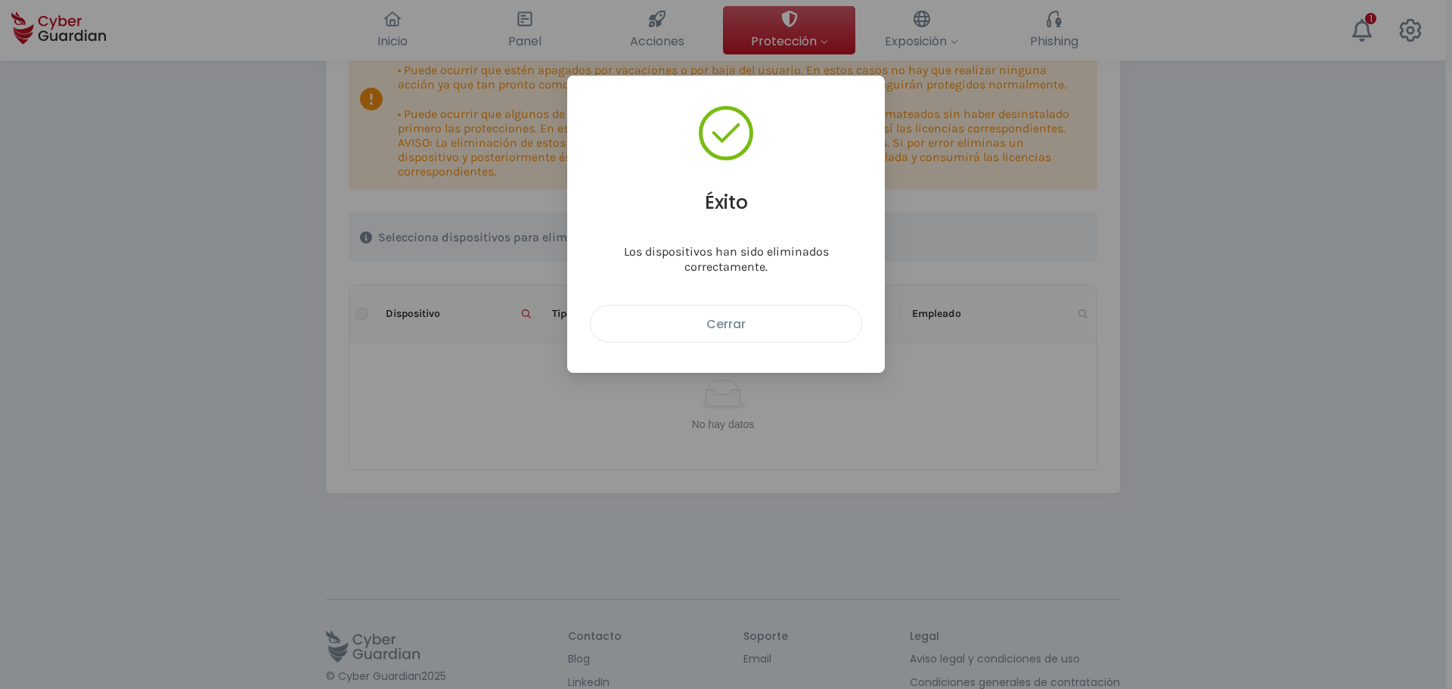
click at [746, 330] on div "Cerrar" at bounding box center [726, 324] width 248 height 19
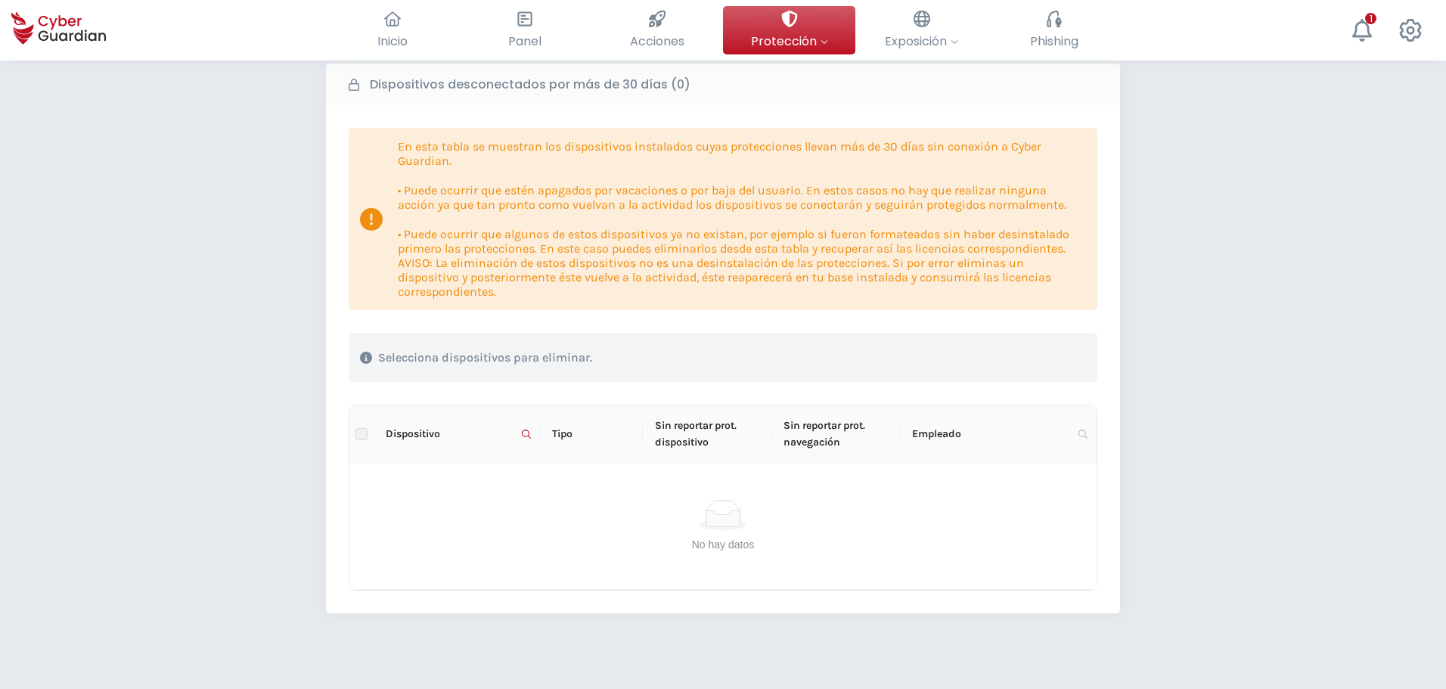
scroll to position [0, 0]
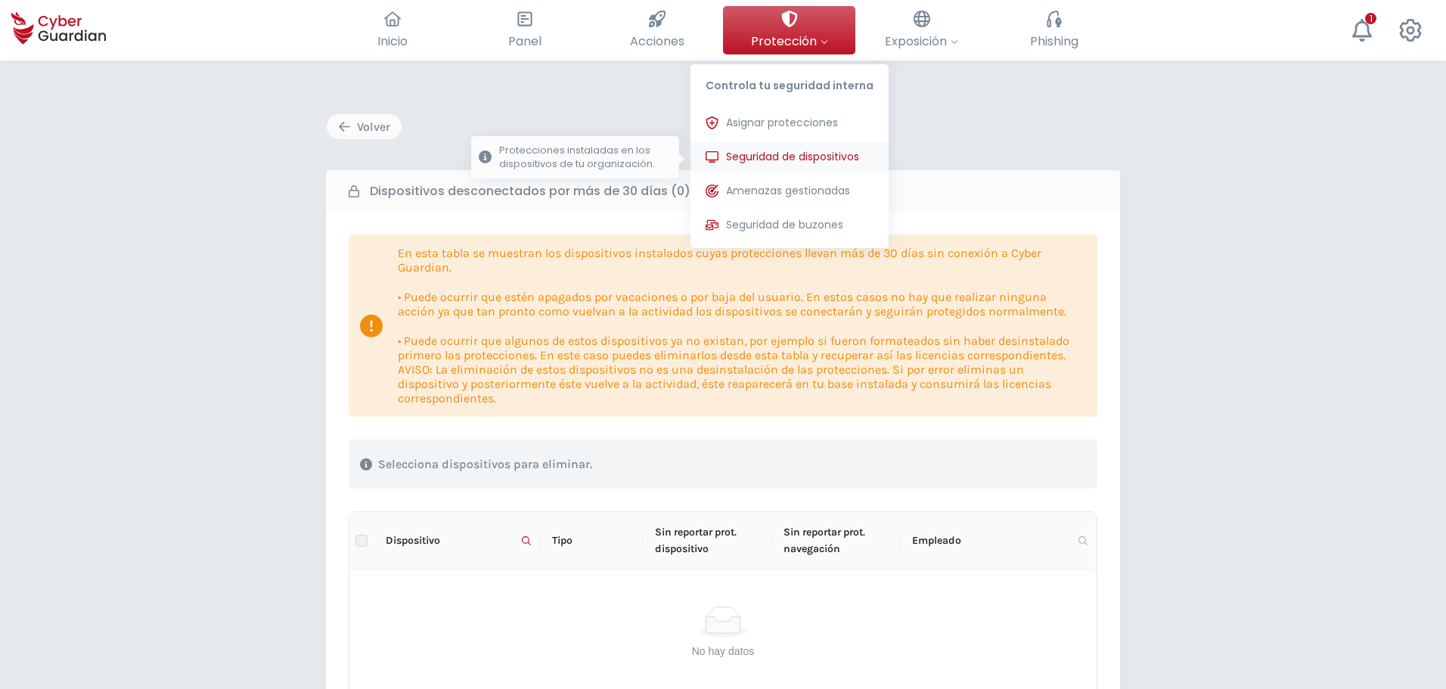
click at [807, 147] on button "Seguridad de dispositivos Protecciones instaladas en los dispositivos de tu org…" at bounding box center [789, 157] width 198 height 30
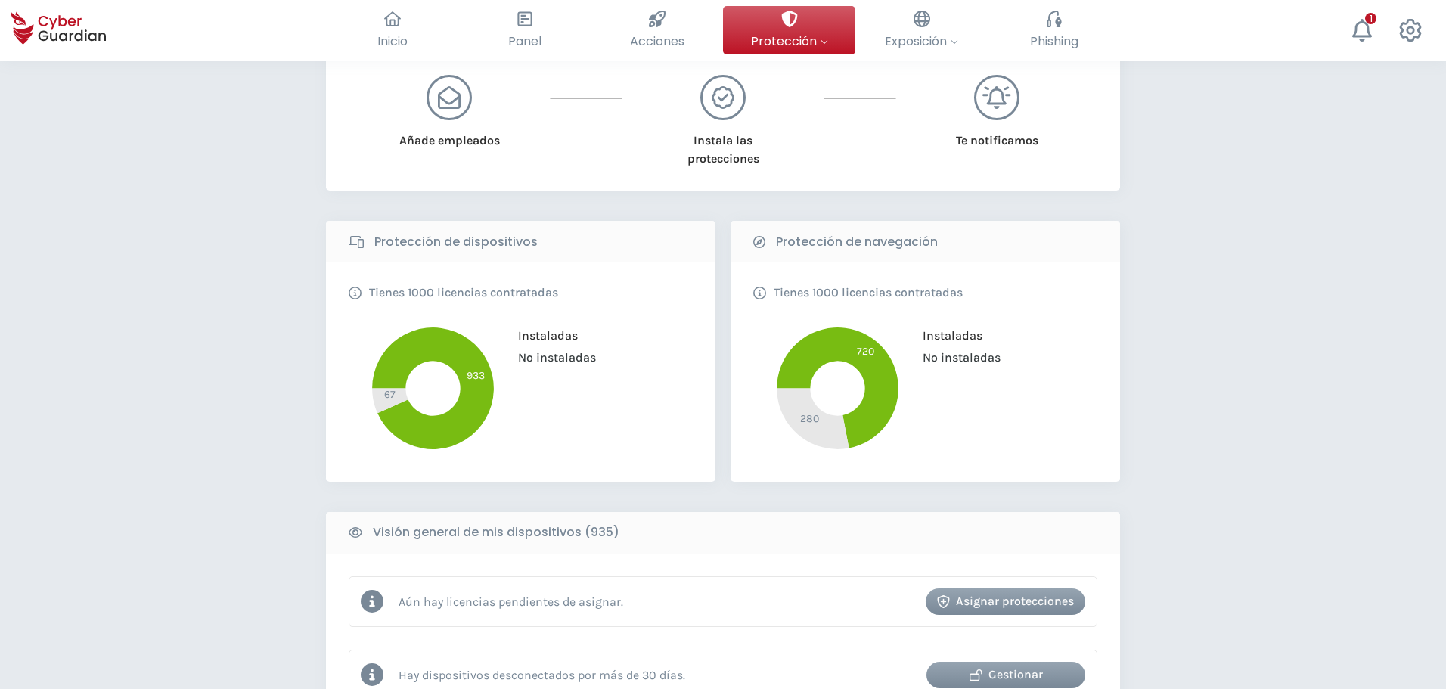
scroll to position [378, 0]
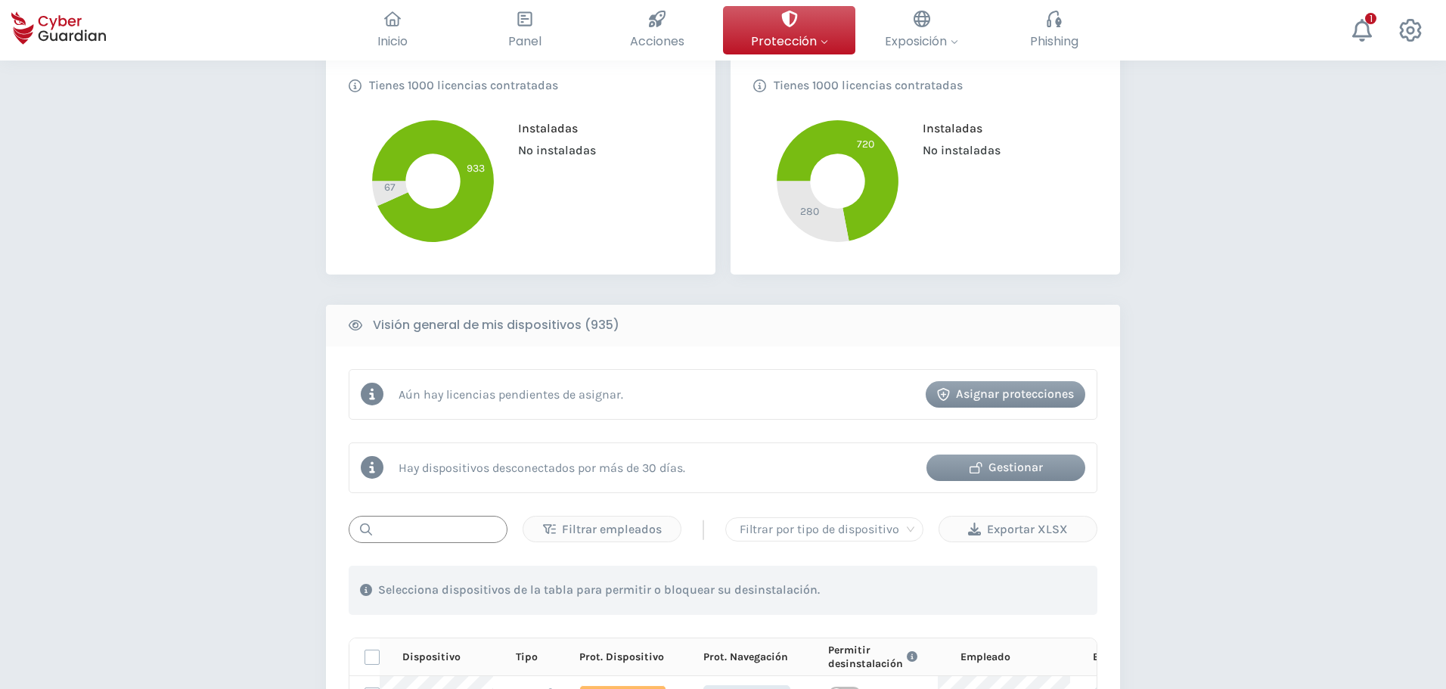
click at [441, 539] on input "text" at bounding box center [428, 529] width 159 height 27
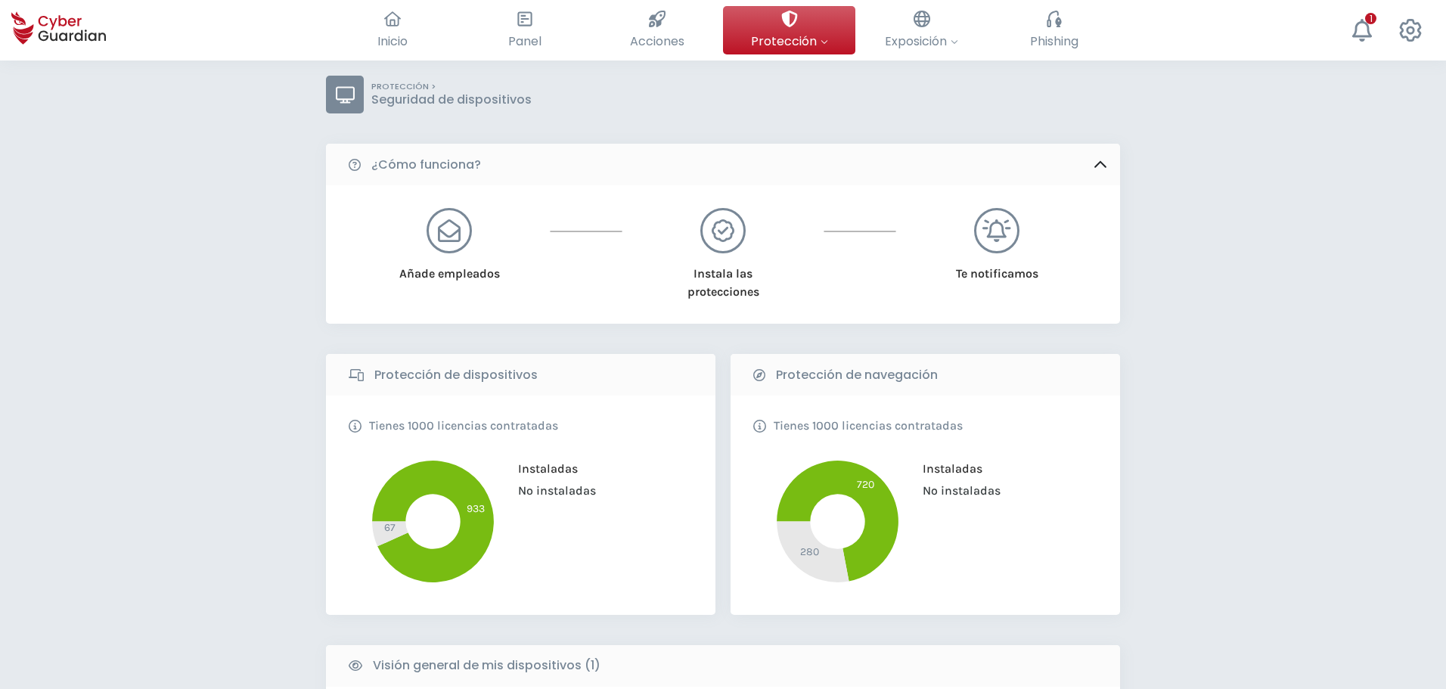
scroll to position [0, 0]
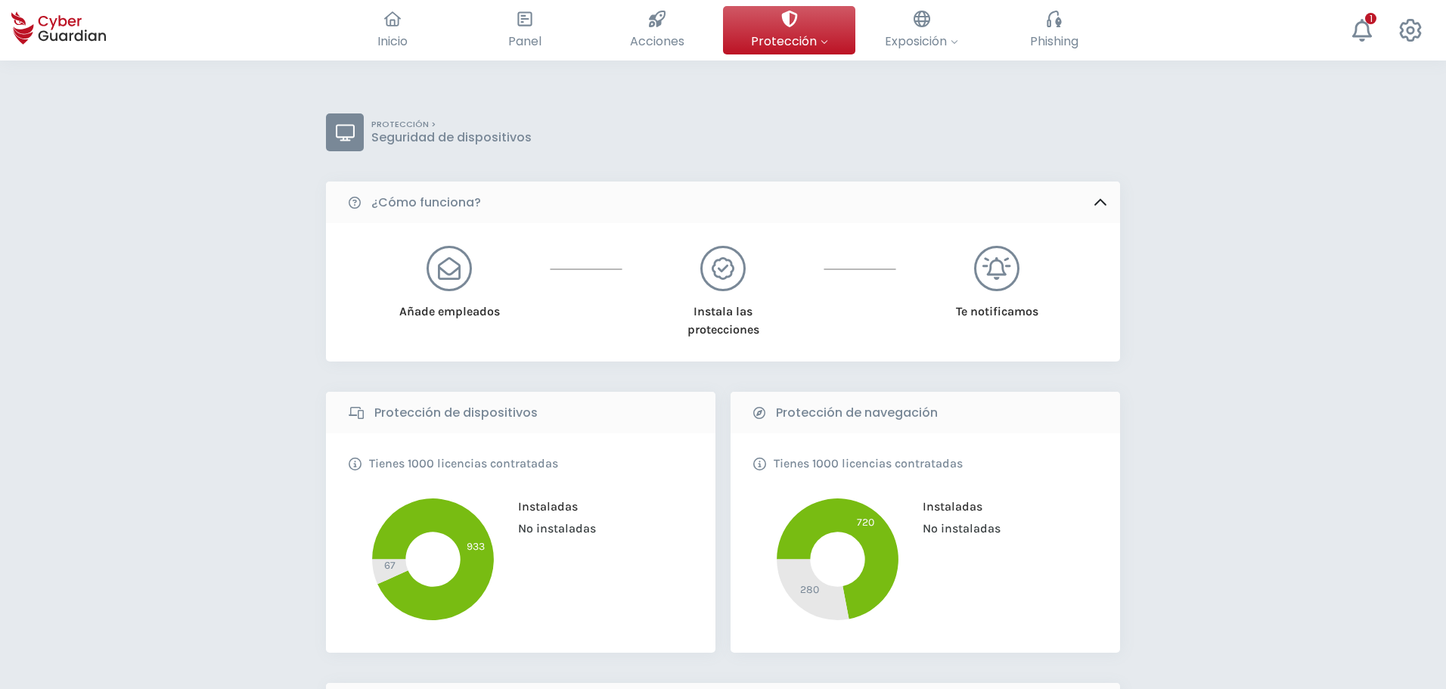
drag, startPoint x: 146, startPoint y: 200, endPoint x: 150, endPoint y: 208, distance: 9.1
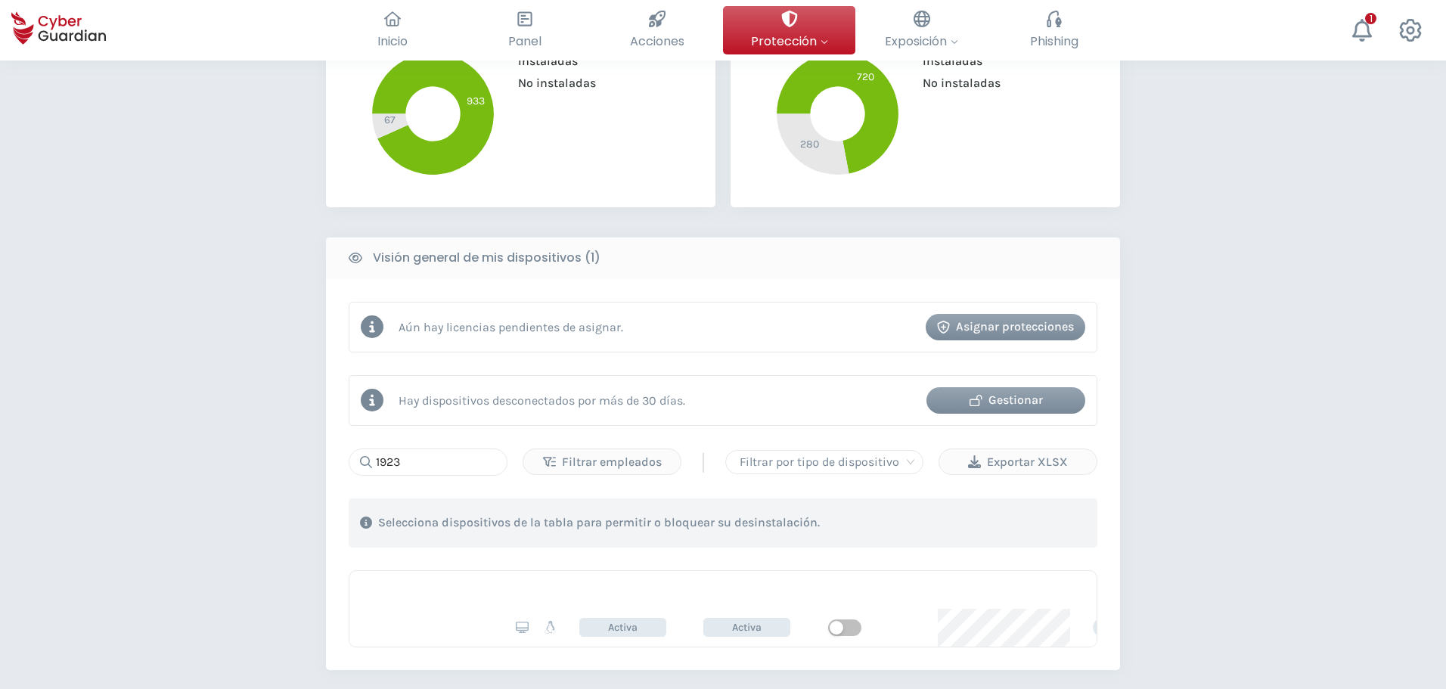
scroll to position [529, 0]
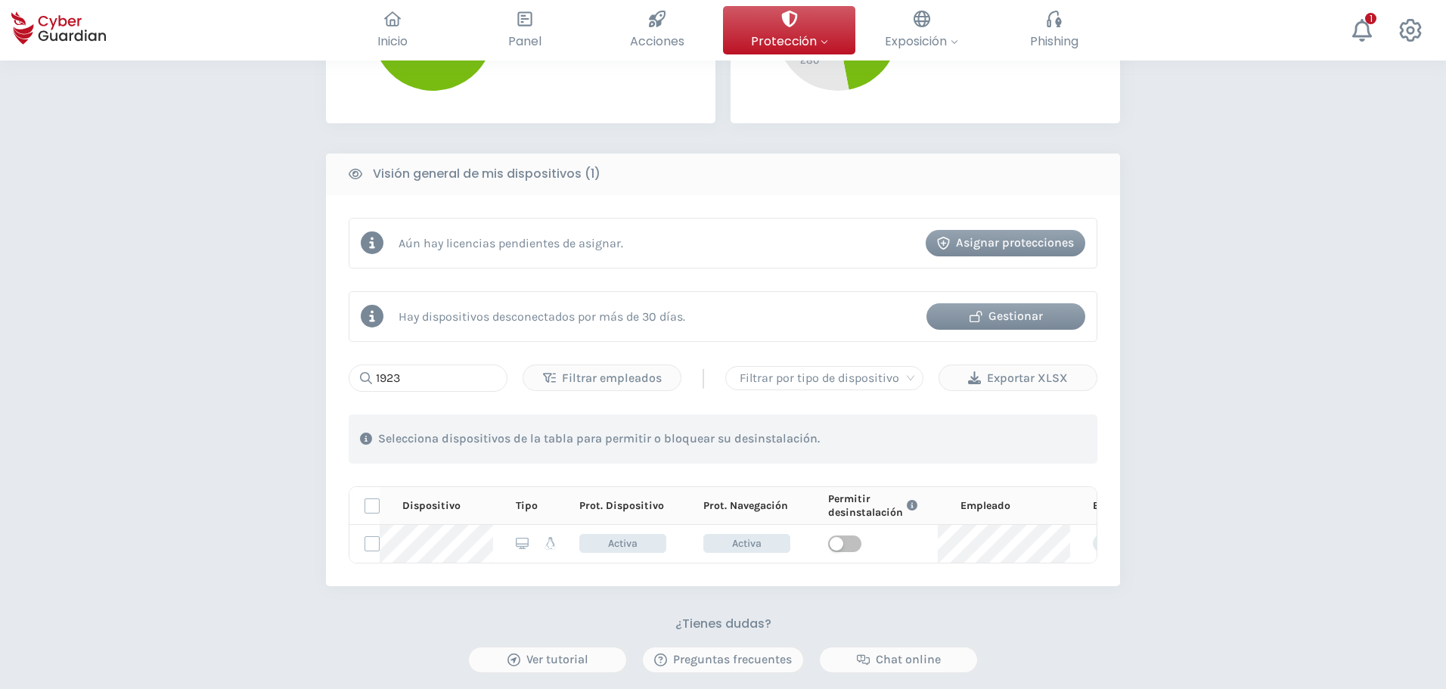
drag, startPoint x: 169, startPoint y: 230, endPoint x: 186, endPoint y: 231, distance: 17.4
click at [170, 230] on div "PROTECCIÓN > Seguridad de dispositivos ¿Cómo funciona? Añade empleados Instala …" at bounding box center [723, 220] width 1446 height 1378
drag, startPoint x: 402, startPoint y: 382, endPoint x: 308, endPoint y: 377, distance: 93.9
click at [308, 377] on div "PROTECCIÓN > Seguridad de dispositivos ¿Cómo funciona? Añade empleados Instala …" at bounding box center [723, 220] width 1446 height 1378
type input "1682"
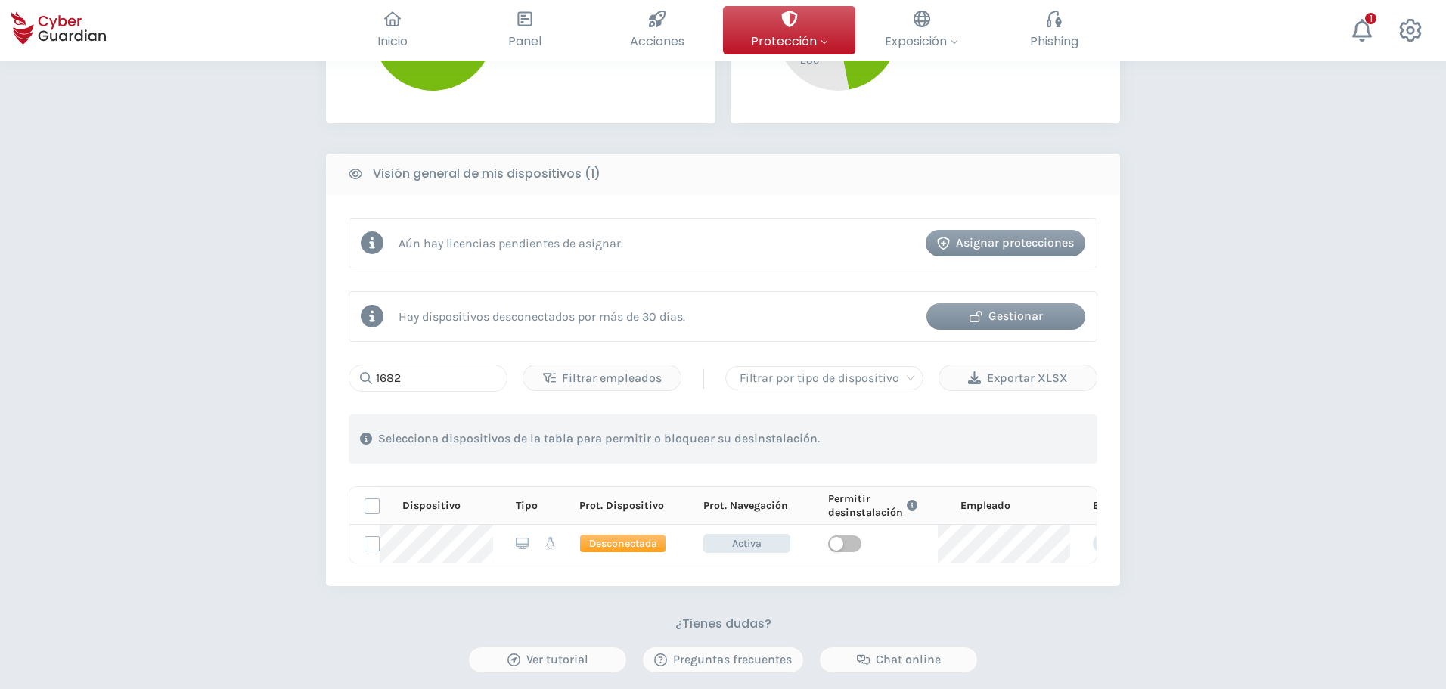
click at [1043, 318] on div "Gestionar" at bounding box center [1006, 316] width 136 height 18
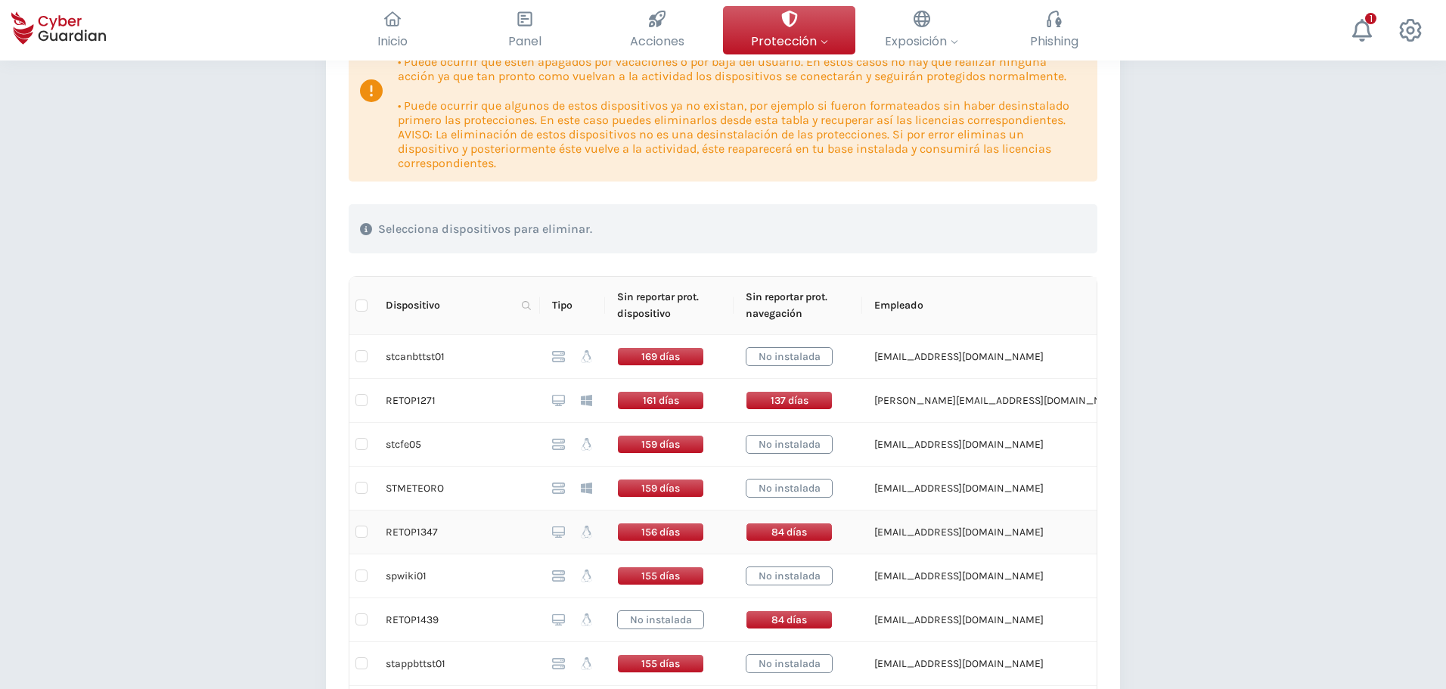
scroll to position [302, 0]
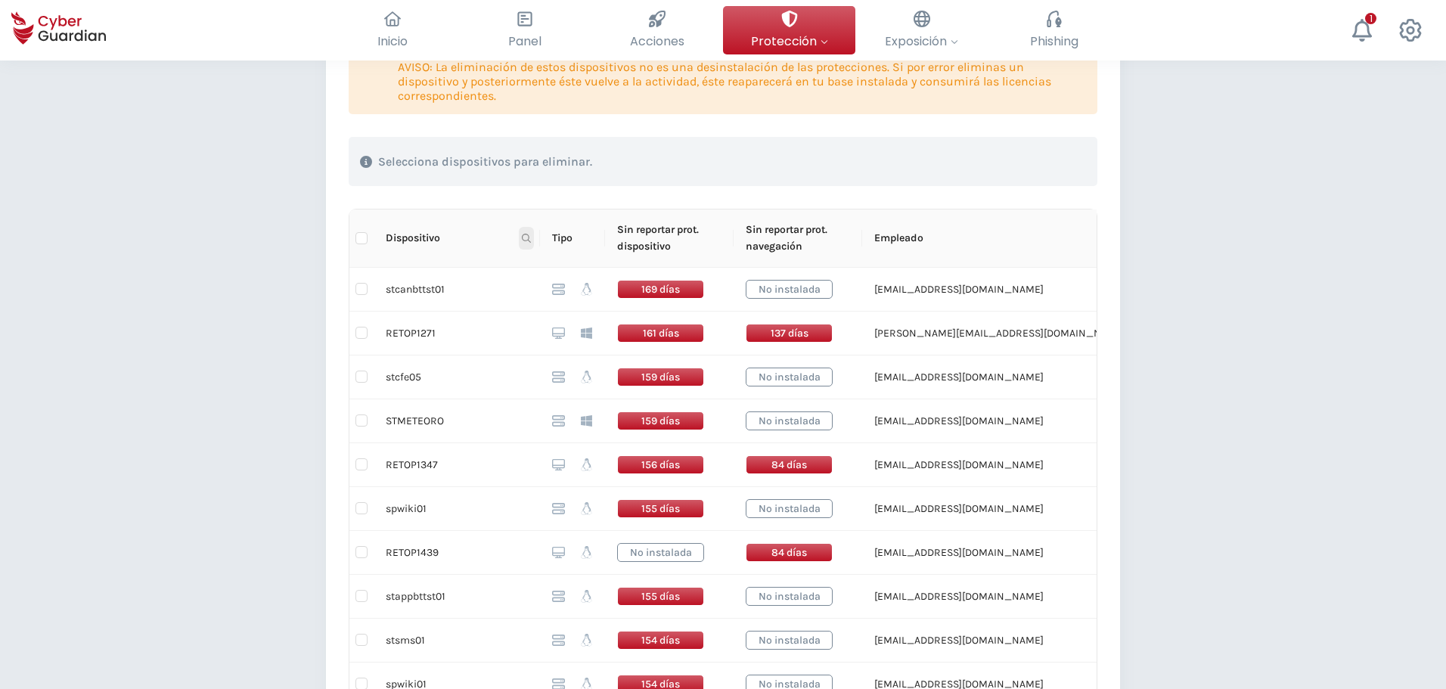
click at [527, 238] on icon at bounding box center [526, 238] width 9 height 9
click at [474, 274] on input "text" at bounding box center [452, 271] width 150 height 24
type input "r"
type input "RETOP1682"
click at [504, 295] on span "Buscar" at bounding box center [504, 298] width 33 height 17
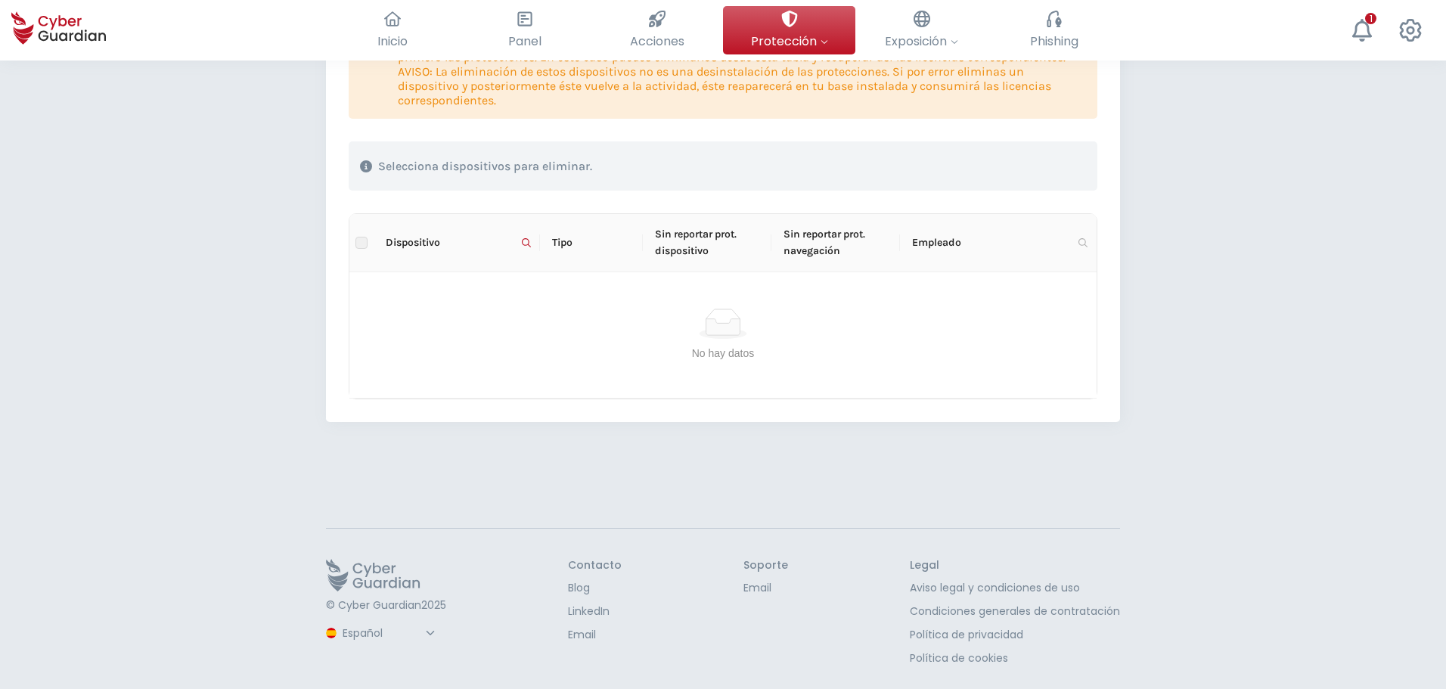
scroll to position [298, 0]
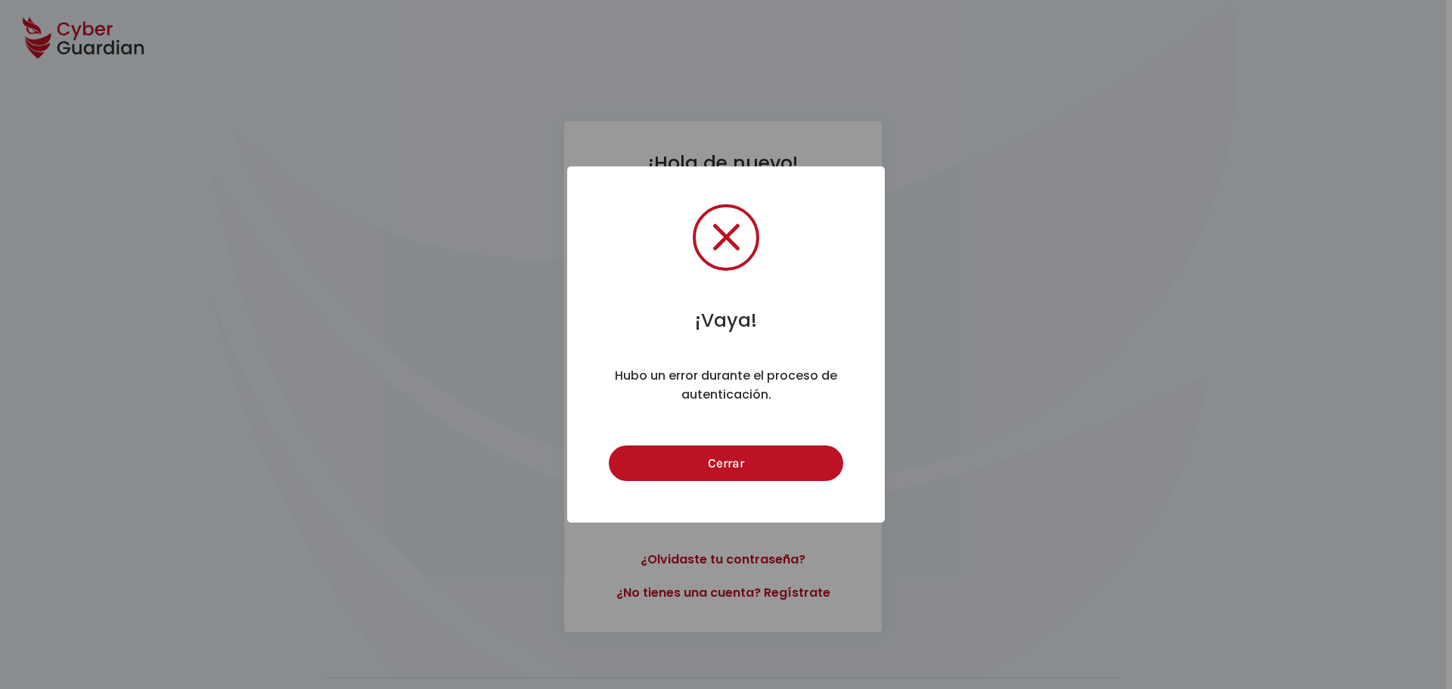
click at [609, 445] on button "Cerrar" at bounding box center [726, 463] width 234 height 36
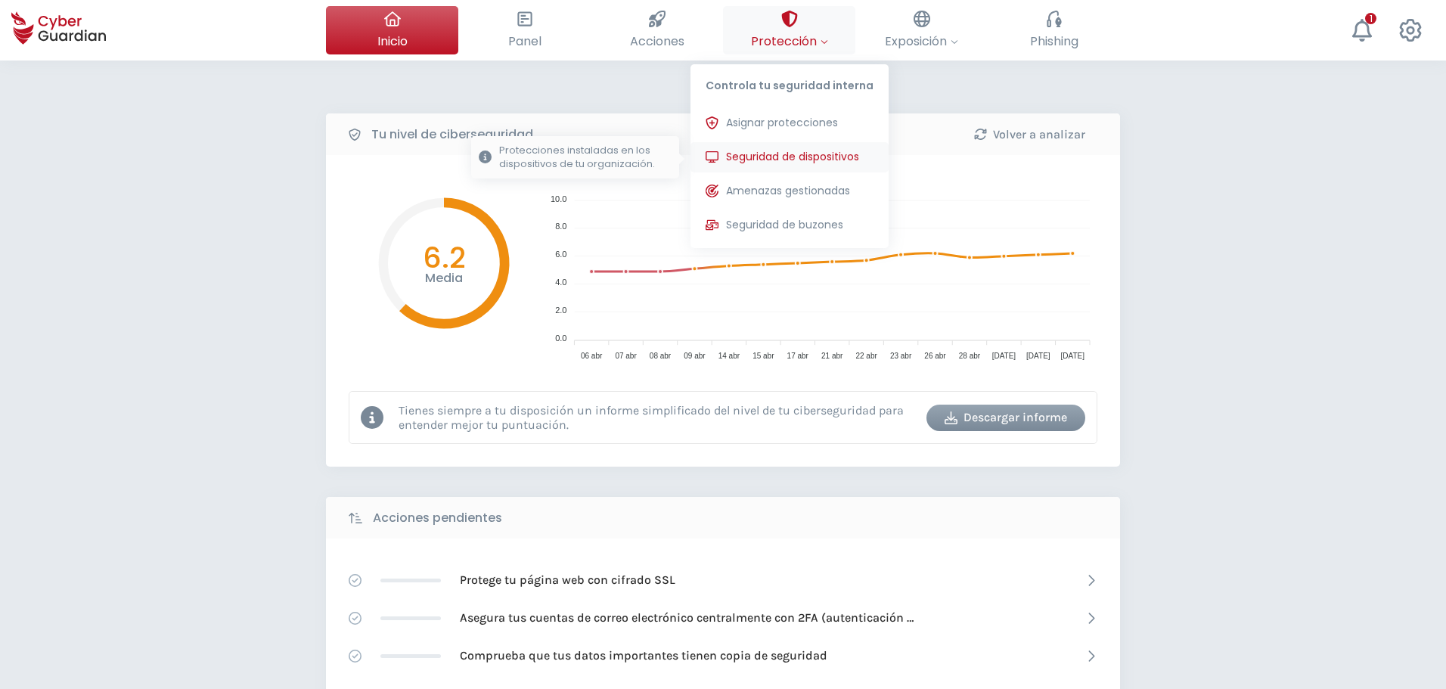
click at [815, 158] on span "Seguridad de dispositivos" at bounding box center [792, 157] width 133 height 16
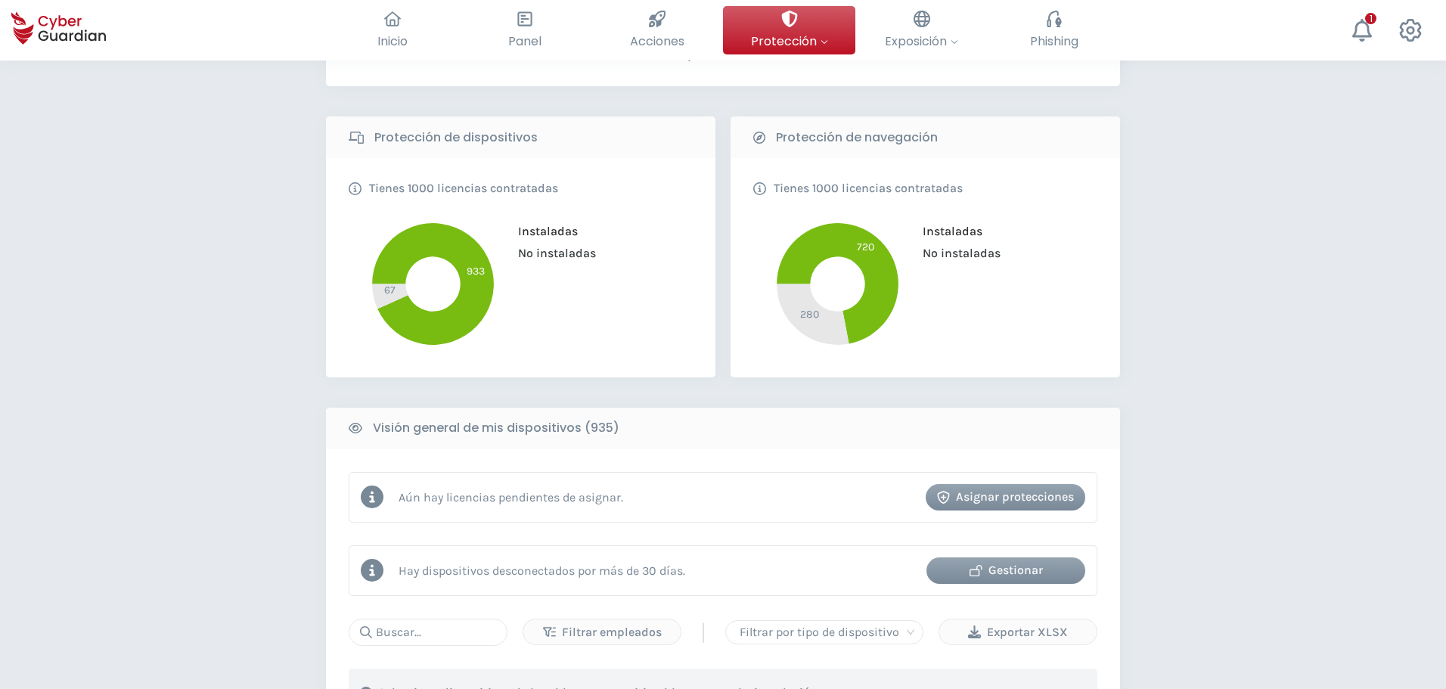
scroll to position [605, 0]
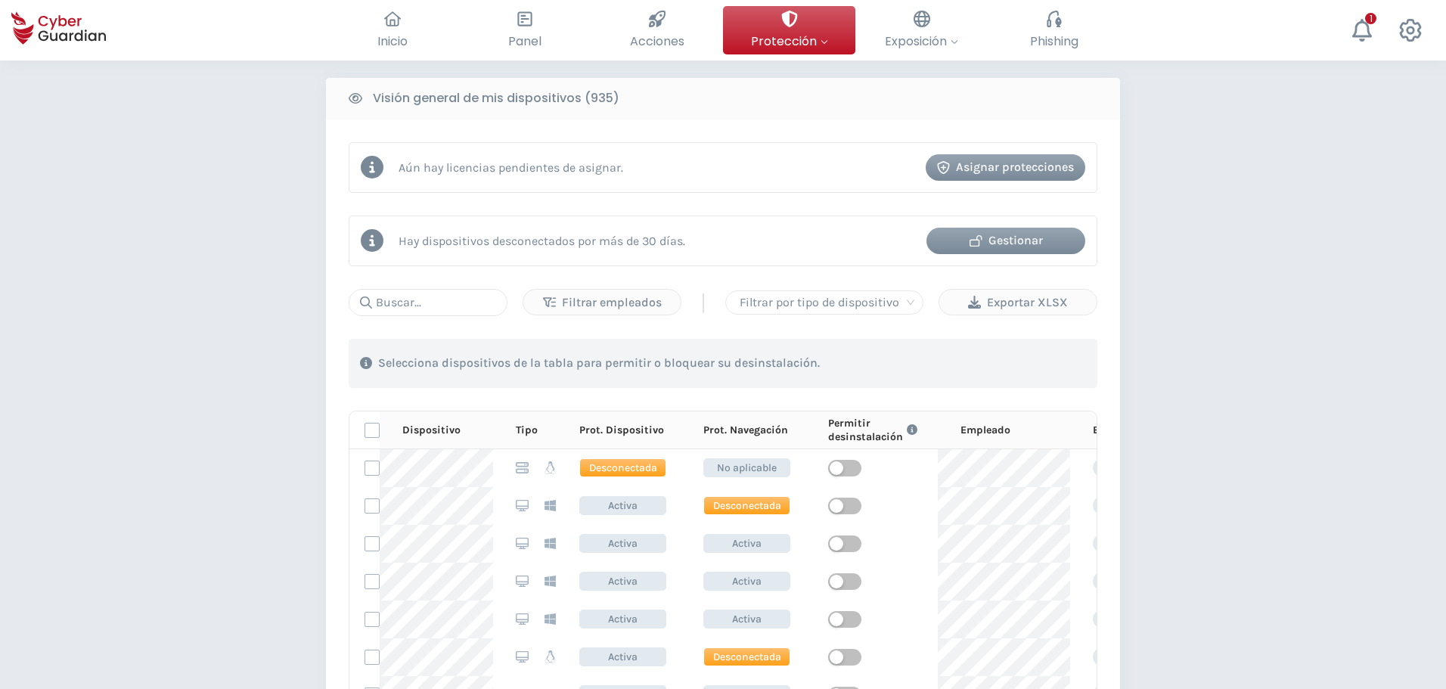
click at [996, 243] on div "Gestionar" at bounding box center [1006, 240] width 136 height 18
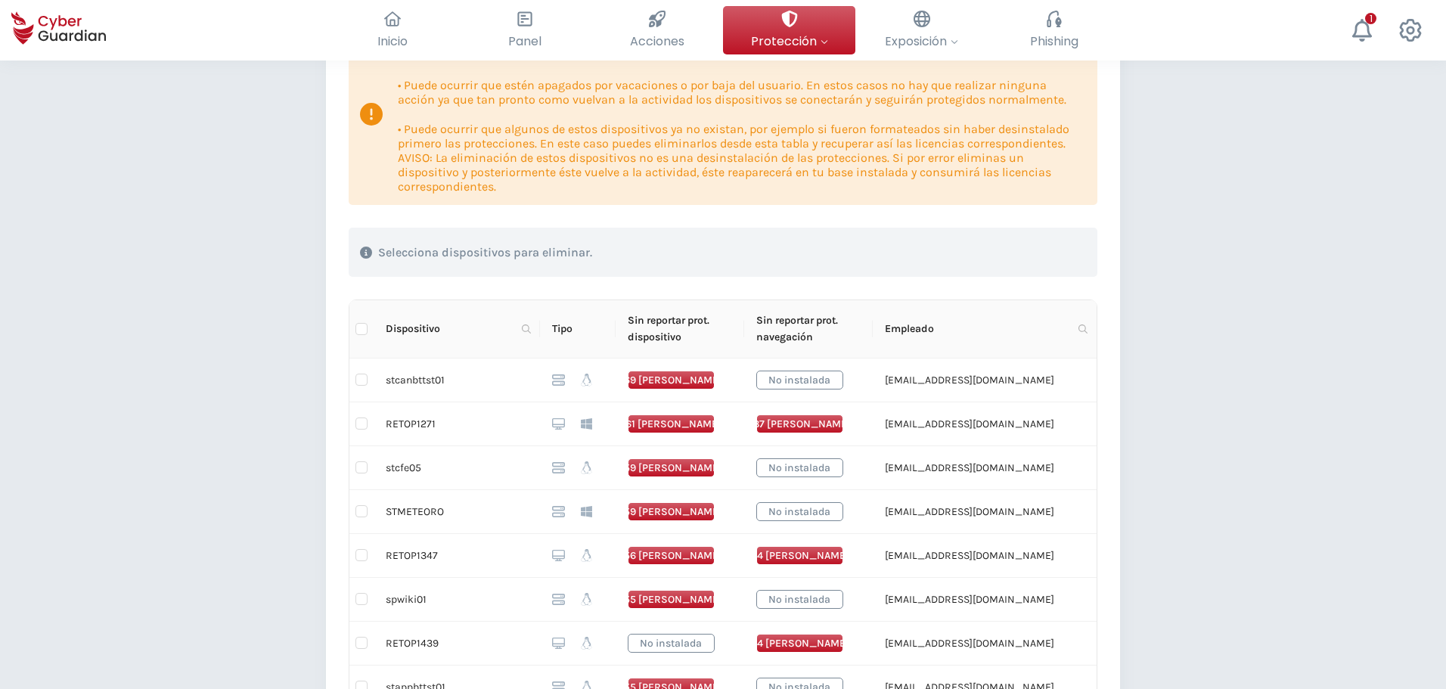
scroll to position [227, 0]
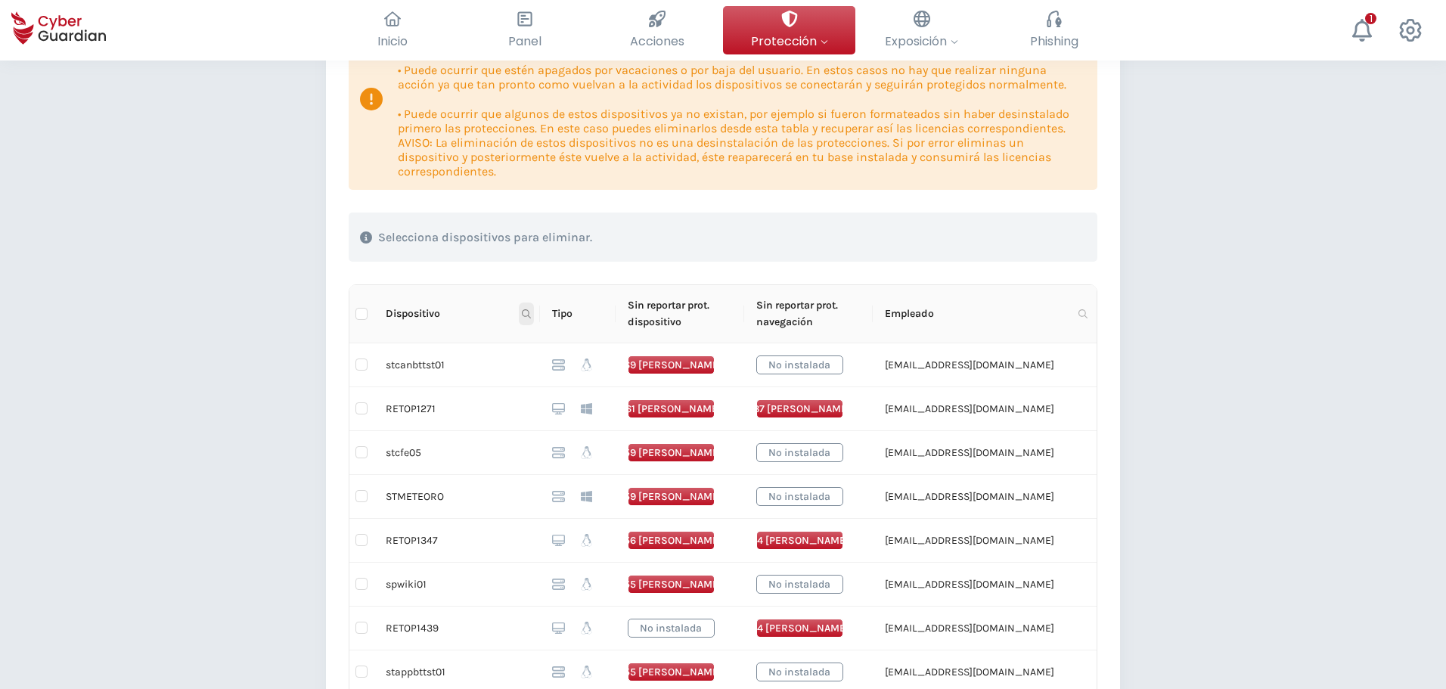
click at [529, 312] on icon at bounding box center [526, 313] width 9 height 9
click at [503, 346] on input "text" at bounding box center [452, 346] width 150 height 24
type input "RETOP1714"
click at [525, 371] on button "Buscar" at bounding box center [504, 373] width 45 height 18
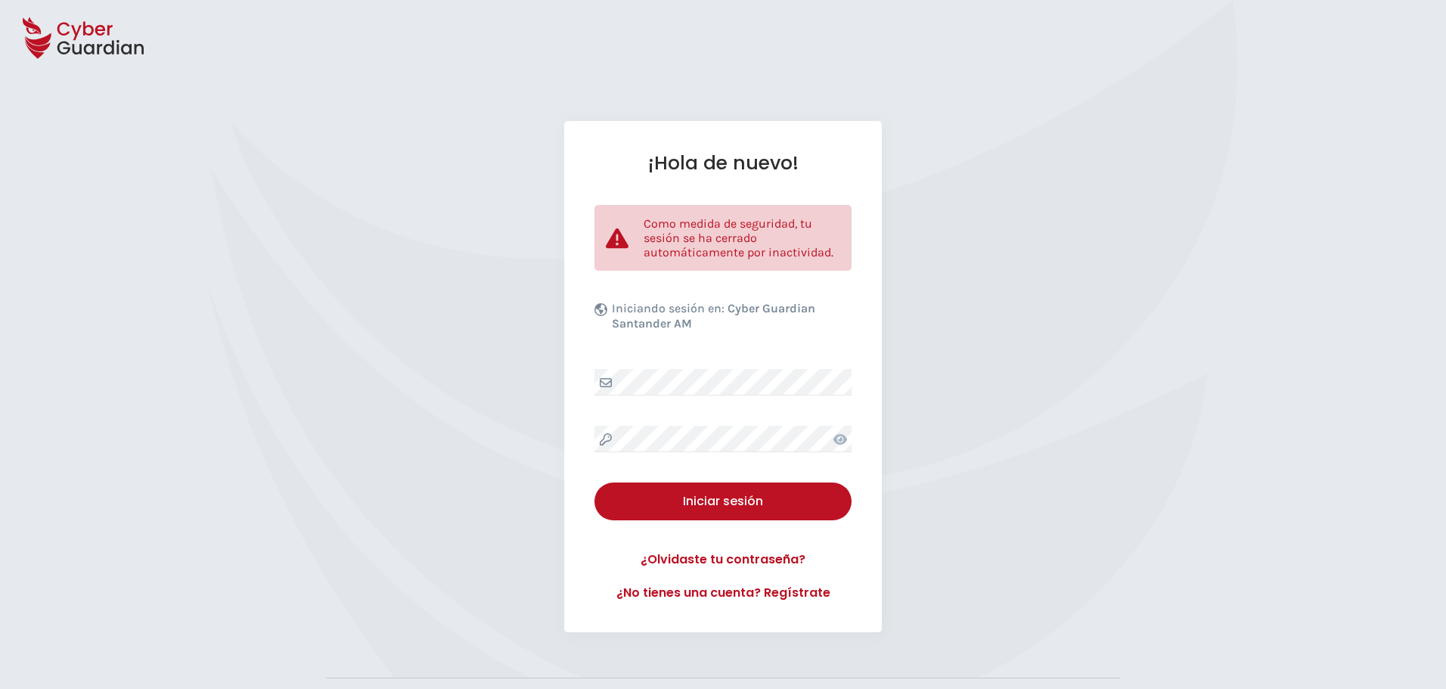
click at [696, 363] on div "¡Hola de nuevo! Como medida de seguridad, tu sesión se ha cerrado automáticamen…" at bounding box center [723, 376] width 318 height 511
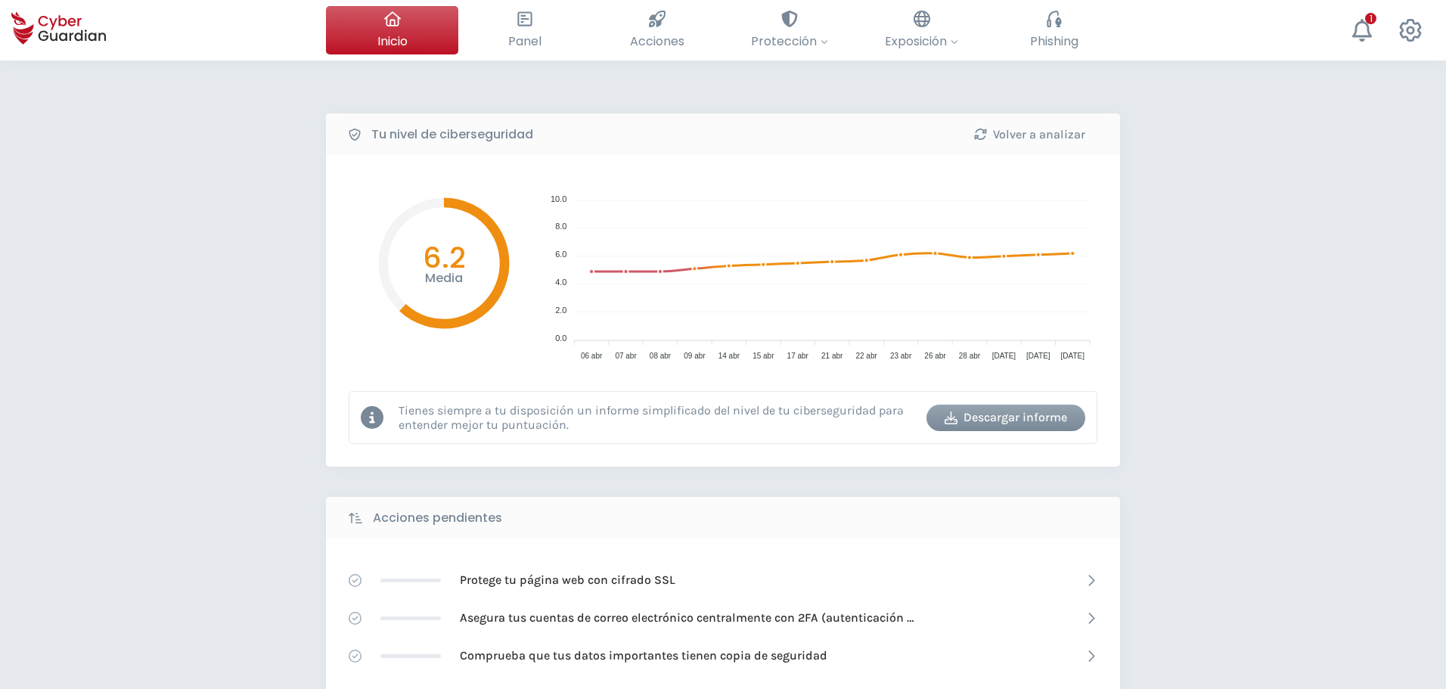
click at [1187, 208] on div "Tu nivel de ciberseguridad Volver a analizar Media 6.2 10.0 10.0 8.0 8.0 6.0 6.…" at bounding box center [723, 672] width 1446 height 1225
click at [1184, 330] on div "Tu nivel de ciberseguridad Volver a analizar Media 6.2 10.0 10.0 8.0 8.0 6.0 6.…" at bounding box center [723, 672] width 1446 height 1225
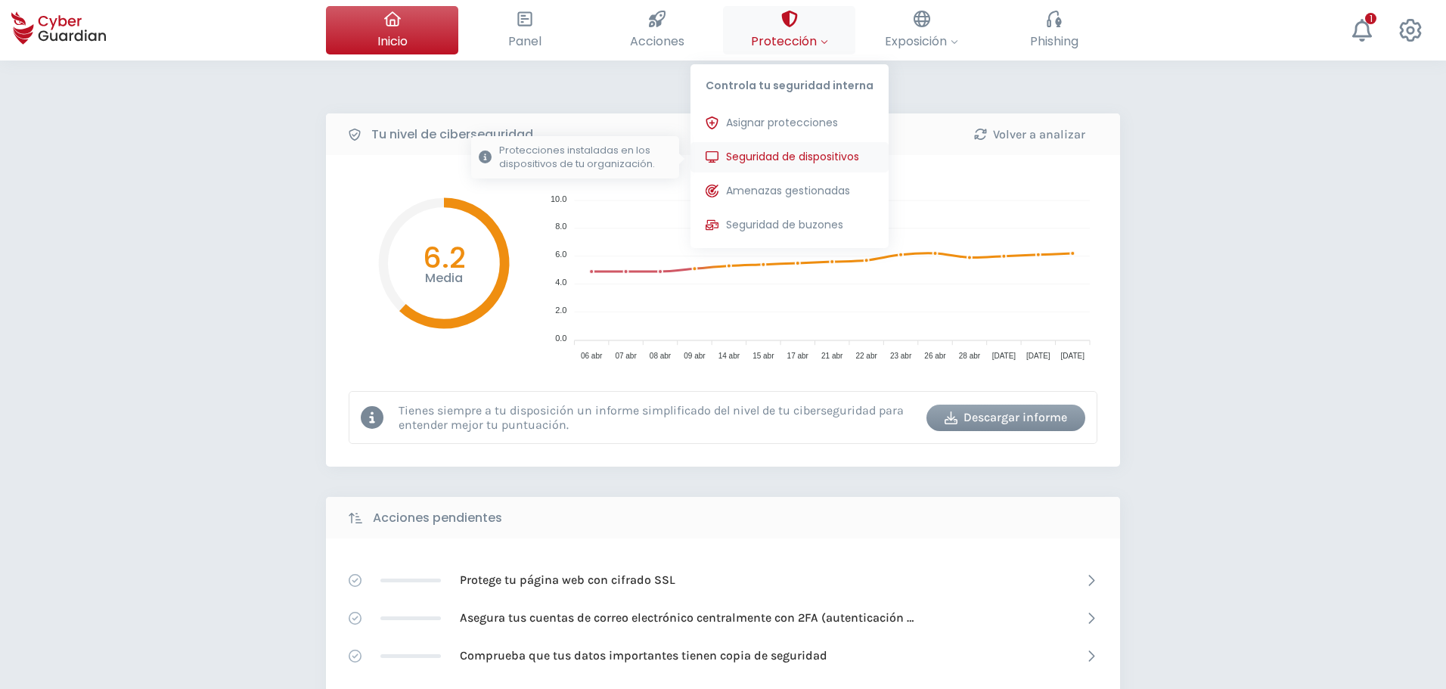
click at [775, 160] on span "Seguridad de dispositivos" at bounding box center [792, 157] width 133 height 16
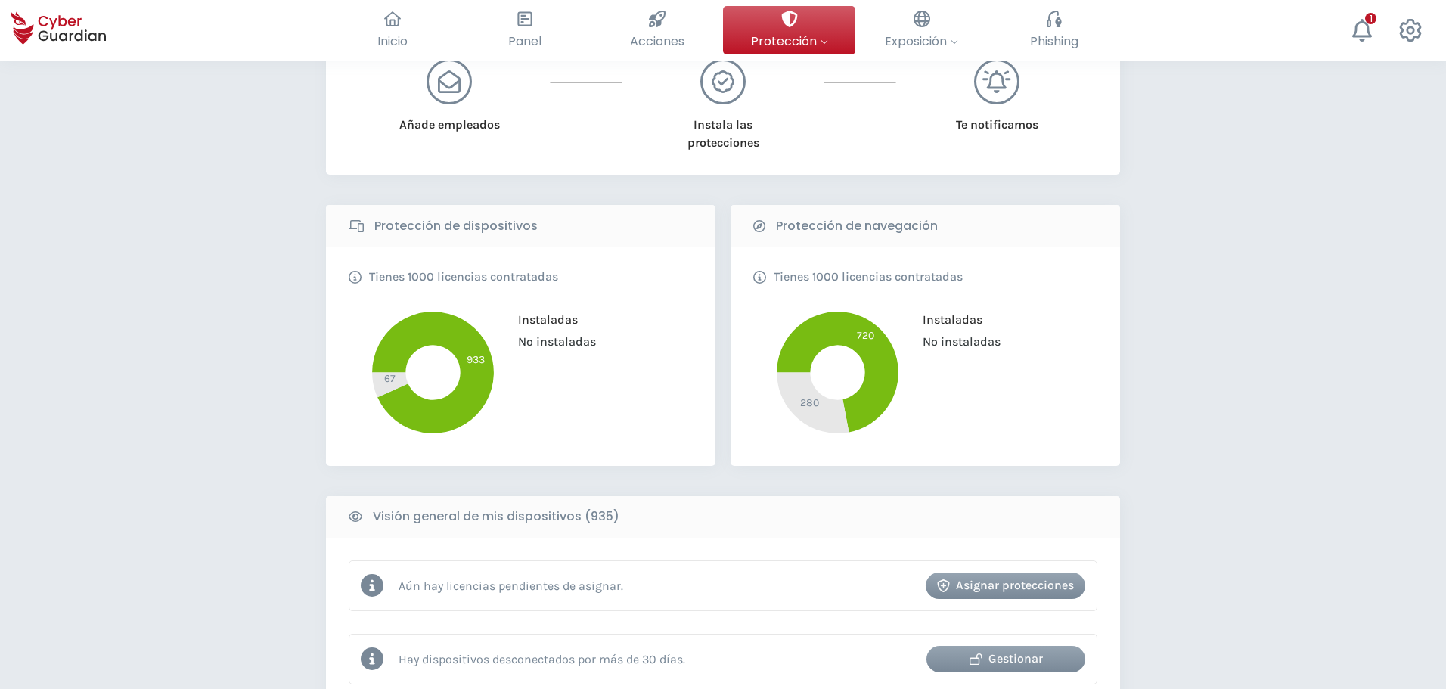
scroll to position [605, 0]
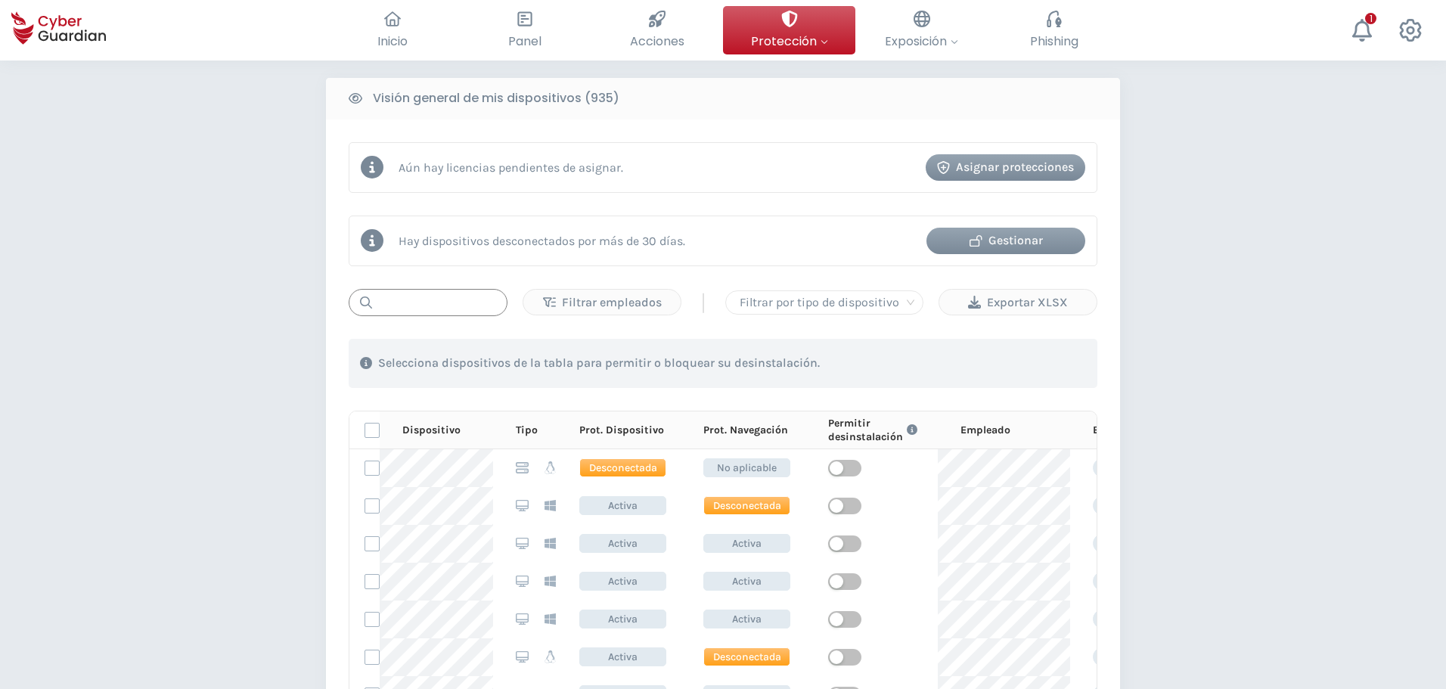
click at [442, 292] on input "text" at bounding box center [428, 302] width 159 height 27
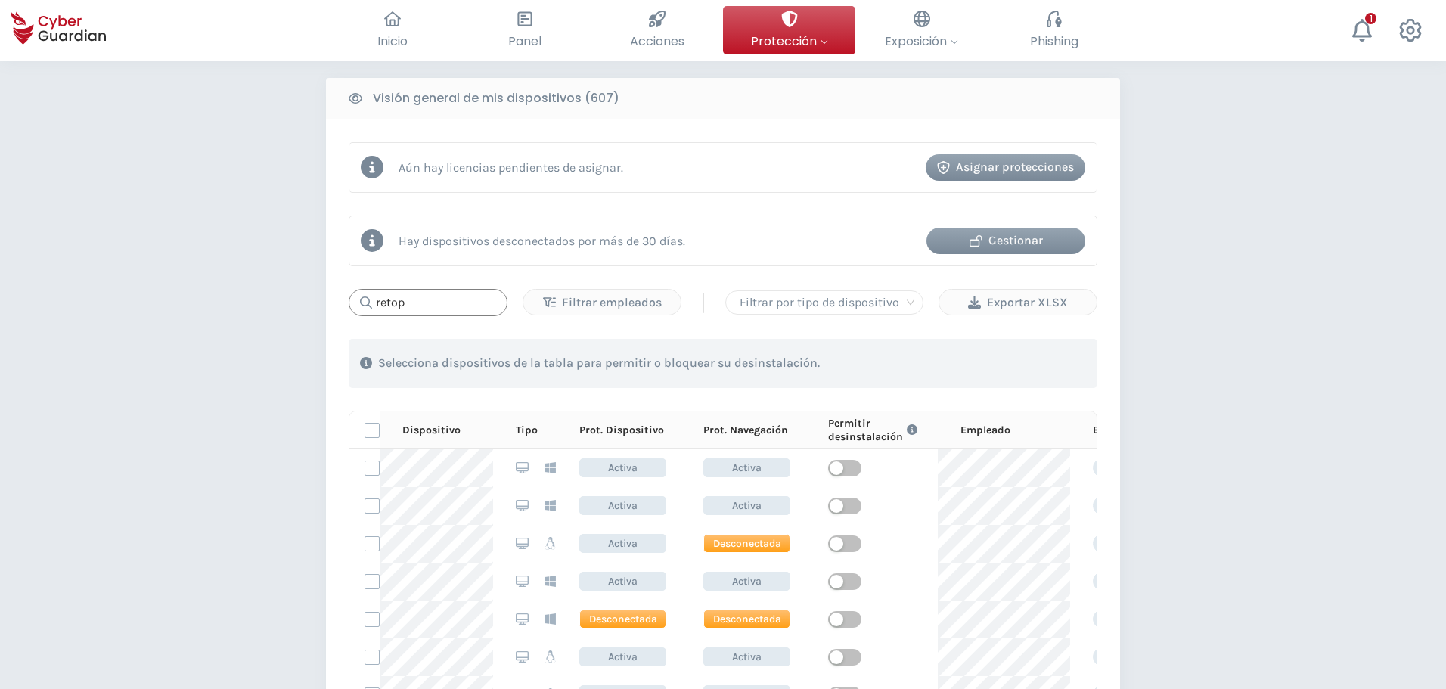
type input "retop"
click at [996, 239] on div "Gestionar" at bounding box center [1006, 240] width 136 height 18
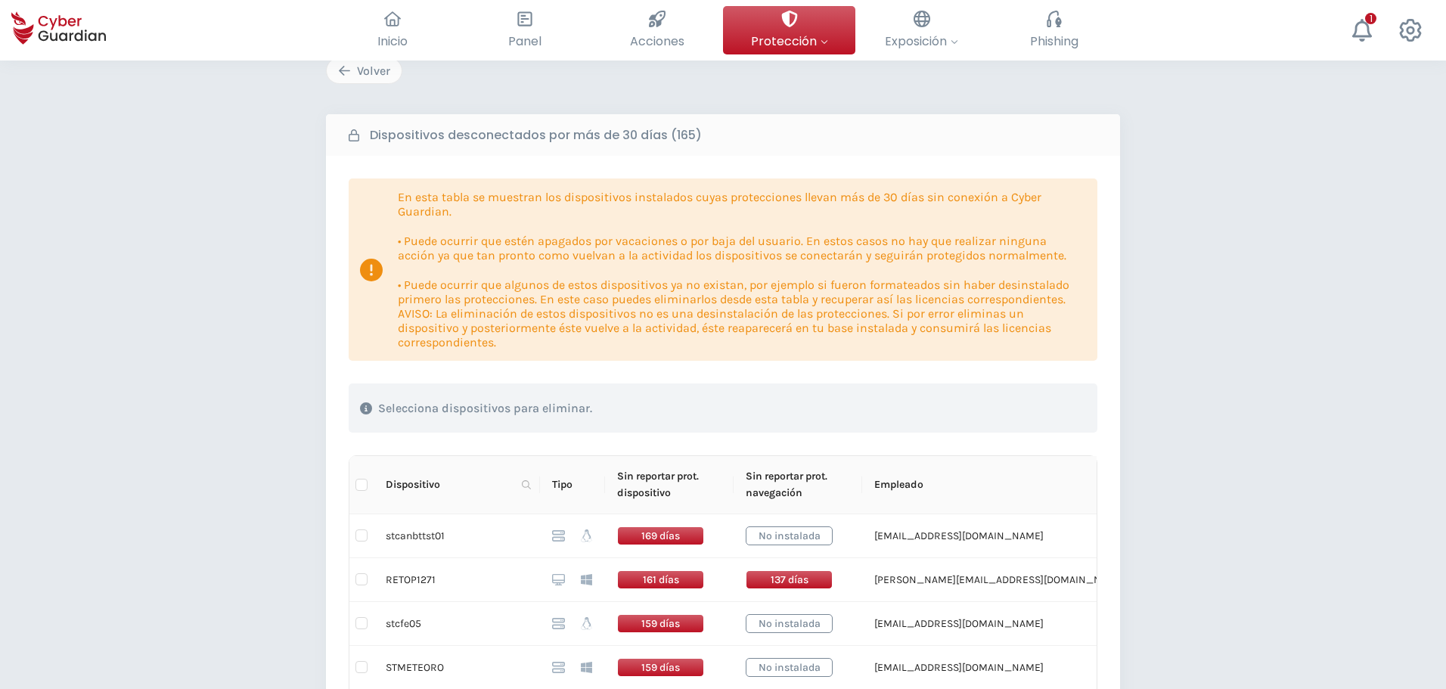
scroll to position [302, 0]
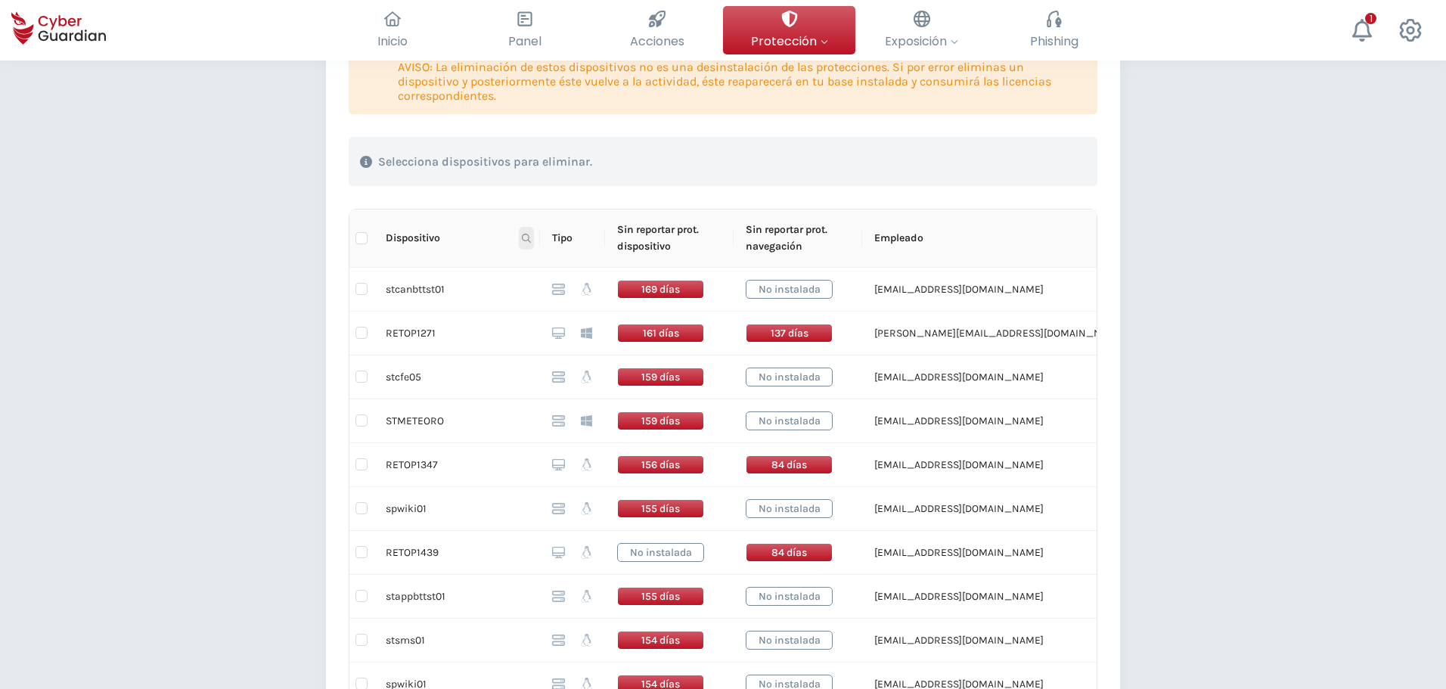
click at [526, 238] on icon at bounding box center [526, 238] width 9 height 9
click at [466, 272] on input "text" at bounding box center [452, 271] width 150 height 24
type input "RETOP1714"
click at [501, 299] on span "Buscar" at bounding box center [504, 298] width 33 height 17
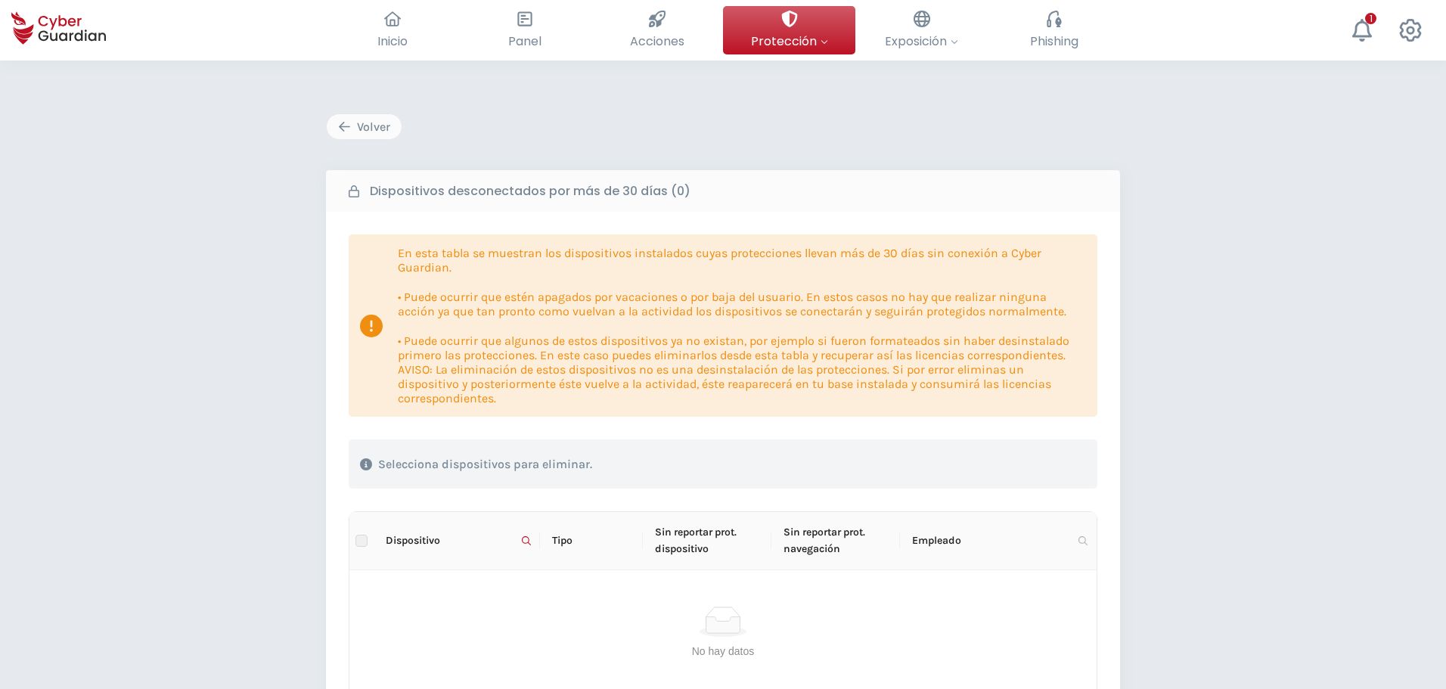
click at [144, 372] on div "Volver Dispositivos desconectados por más de 30 días (0) En esta tabla se muest…" at bounding box center [723, 523] width 1446 height 926
drag, startPoint x: 168, startPoint y: 307, endPoint x: 185, endPoint y: 256, distance: 54.3
click at [178, 278] on div "Volver Dispositivos desconectados por más de 30 días (0) En esta tabla se muest…" at bounding box center [723, 523] width 1446 height 926
click at [1164, 260] on div "Volver Dispositivos desconectados por más de 30 días (0) En esta tabla se muest…" at bounding box center [723, 523] width 1446 height 926
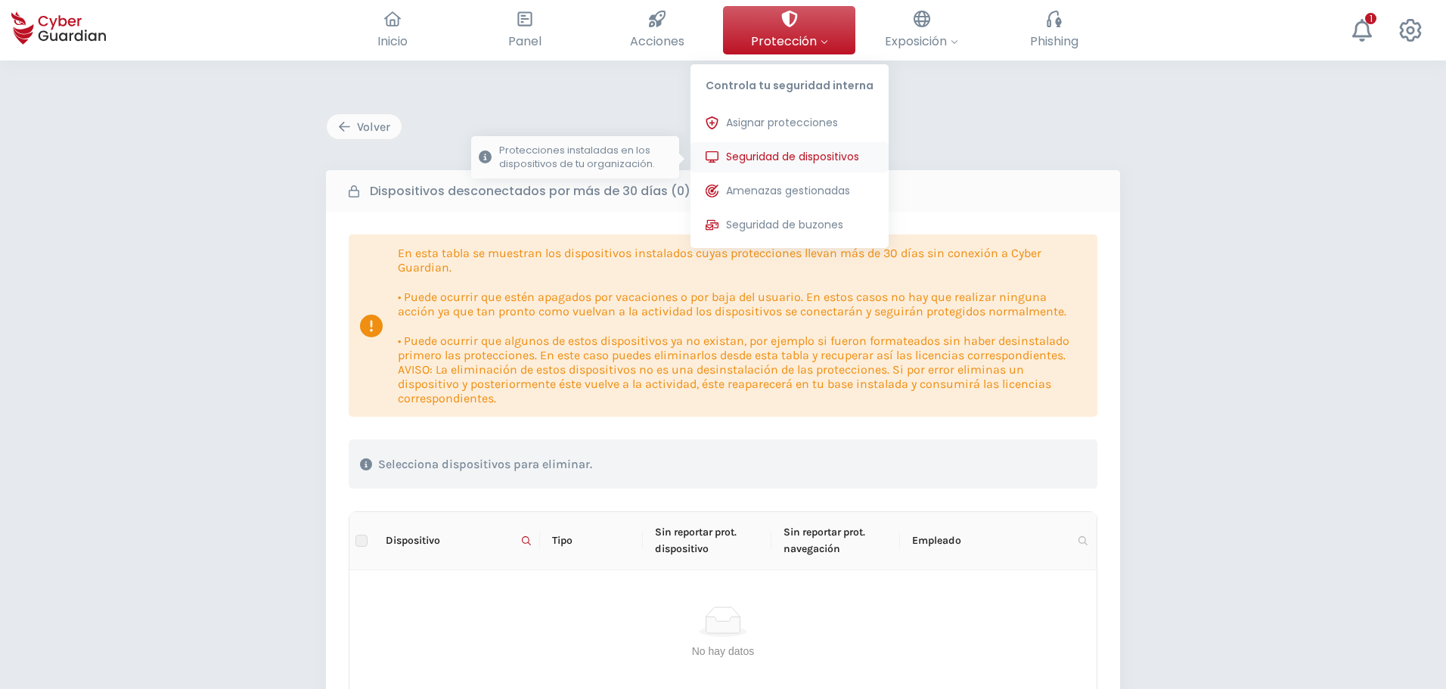
click at [797, 156] on span "Seguridad de dispositivos" at bounding box center [792, 157] width 133 height 16
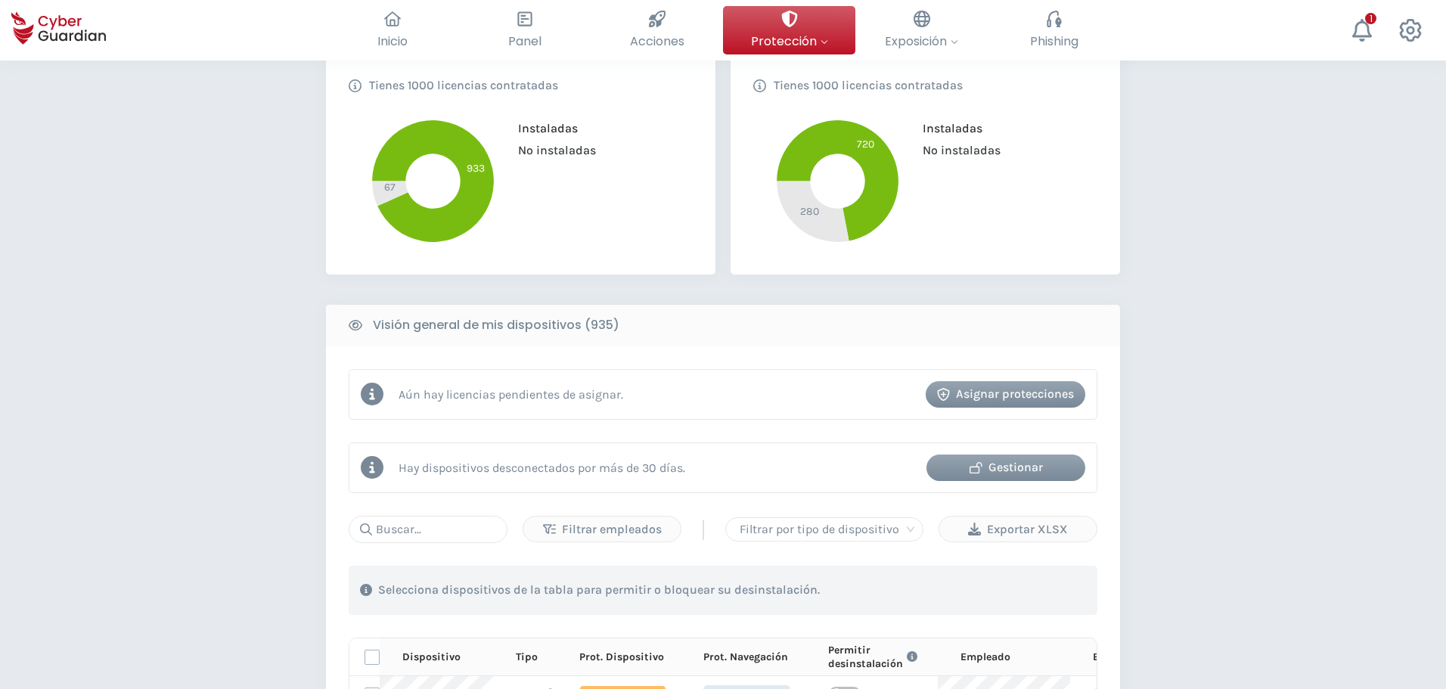
scroll to position [151, 0]
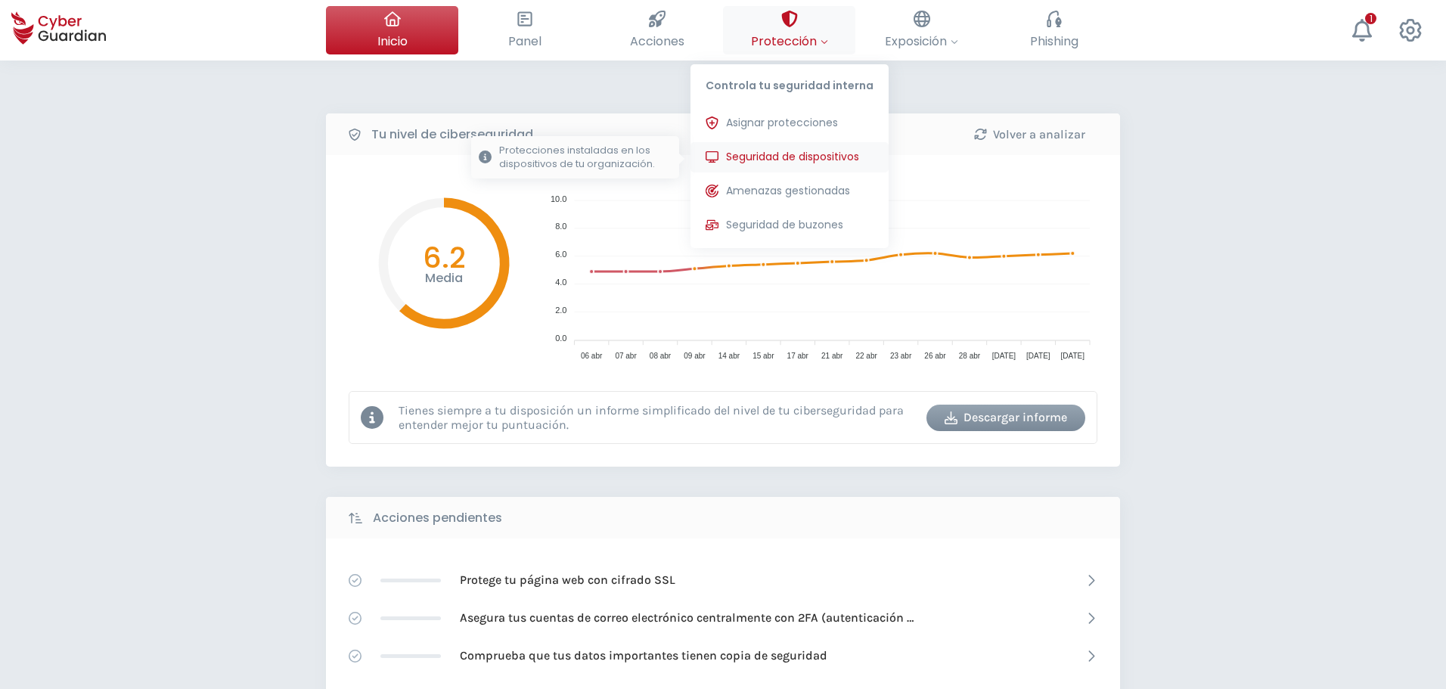
click at [809, 156] on span "Seguridad de dispositivos" at bounding box center [792, 157] width 133 height 16
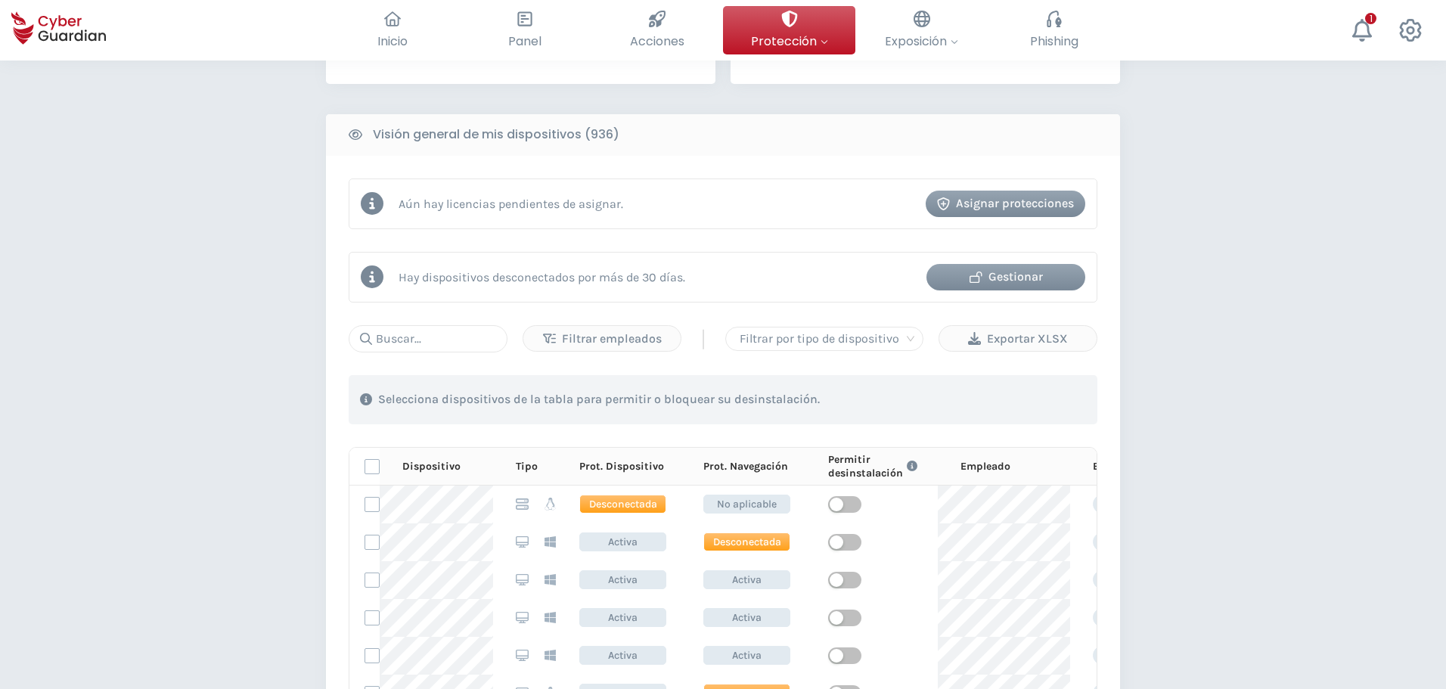
scroll to position [605, 0]
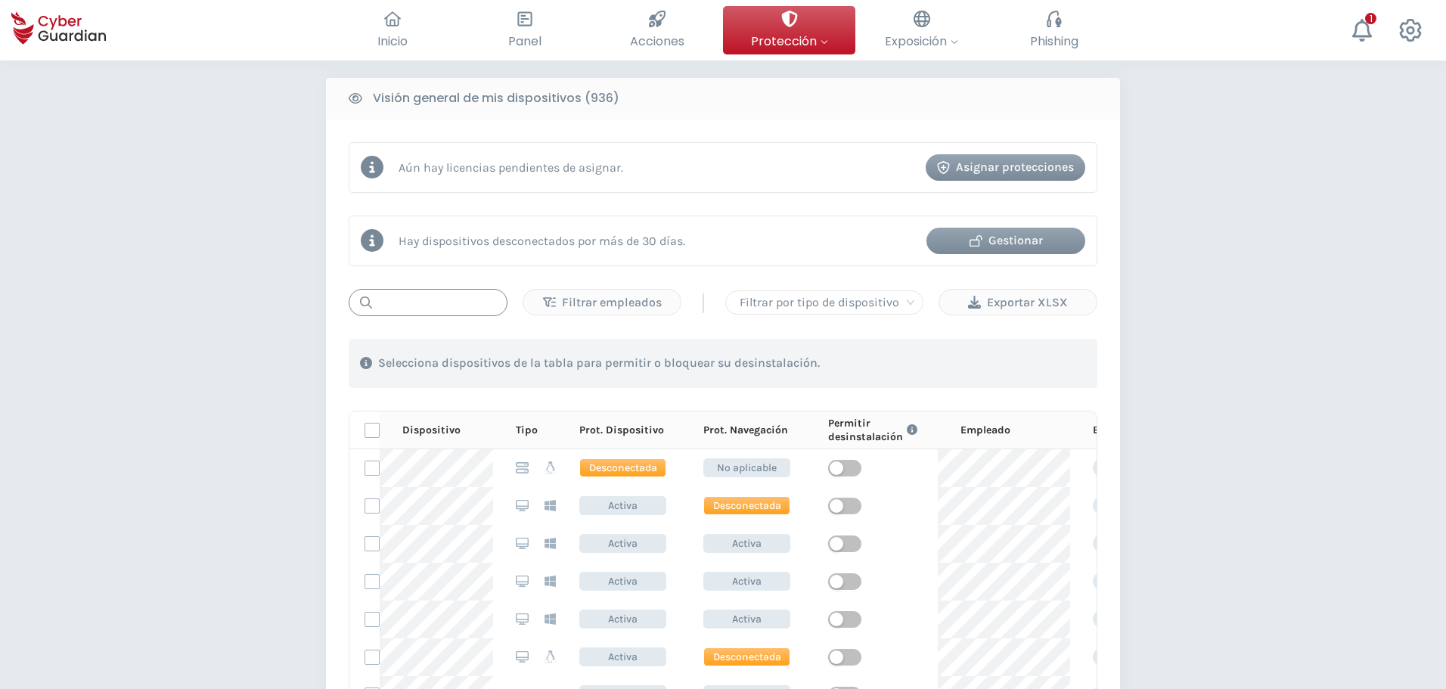
click at [442, 305] on input "text" at bounding box center [428, 302] width 159 height 27
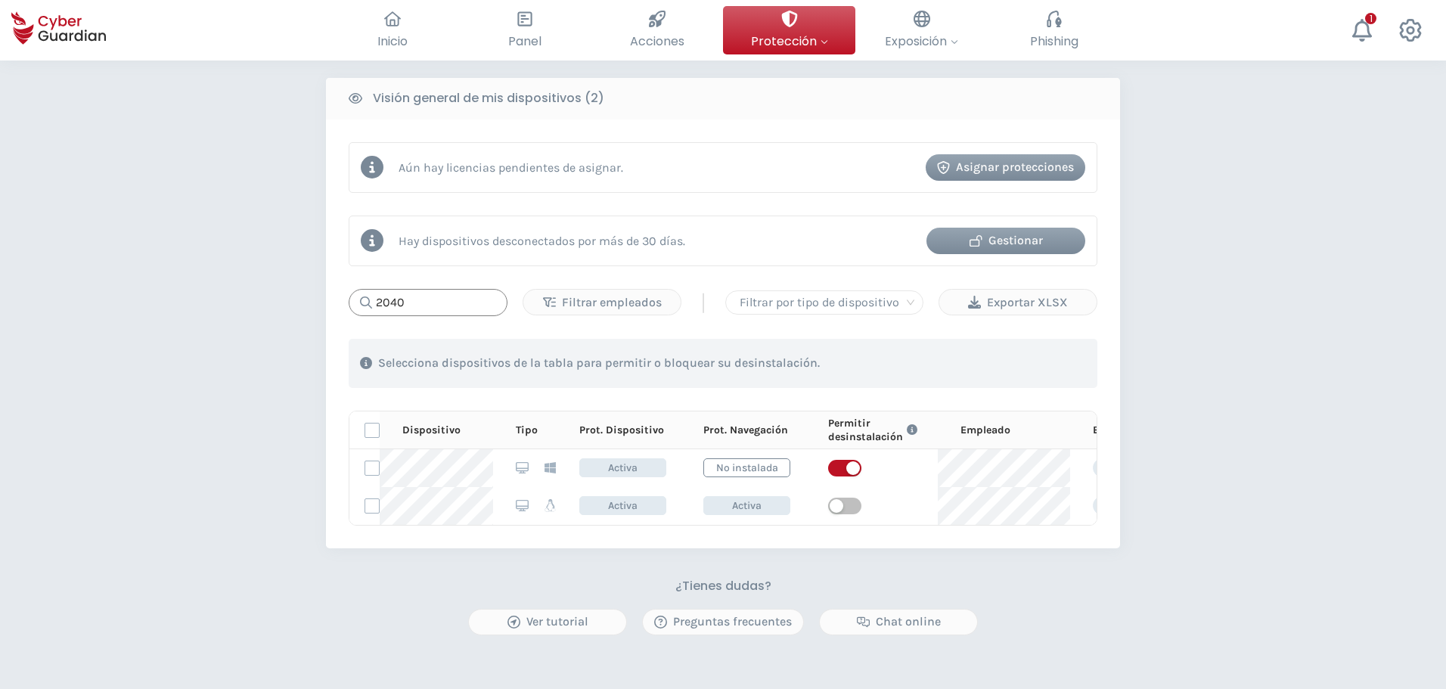
type input "2040"
